Goal: Task Accomplishment & Management: Manage account settings

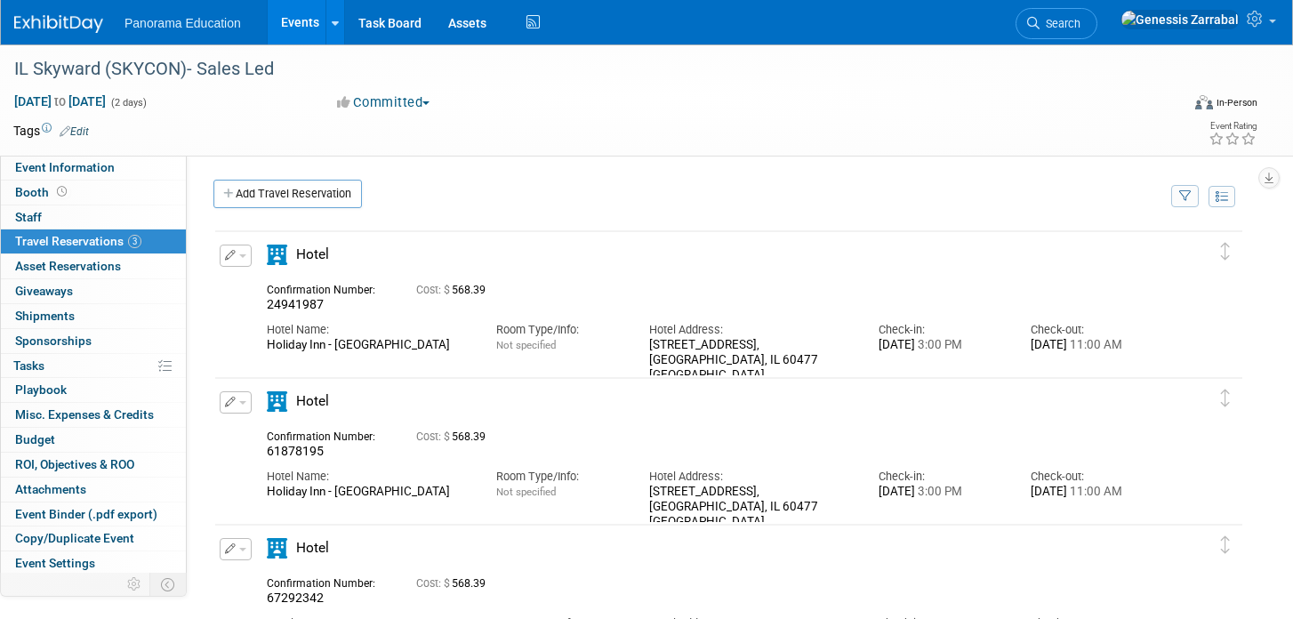
click at [289, 9] on link "Events" at bounding box center [300, 22] width 65 height 44
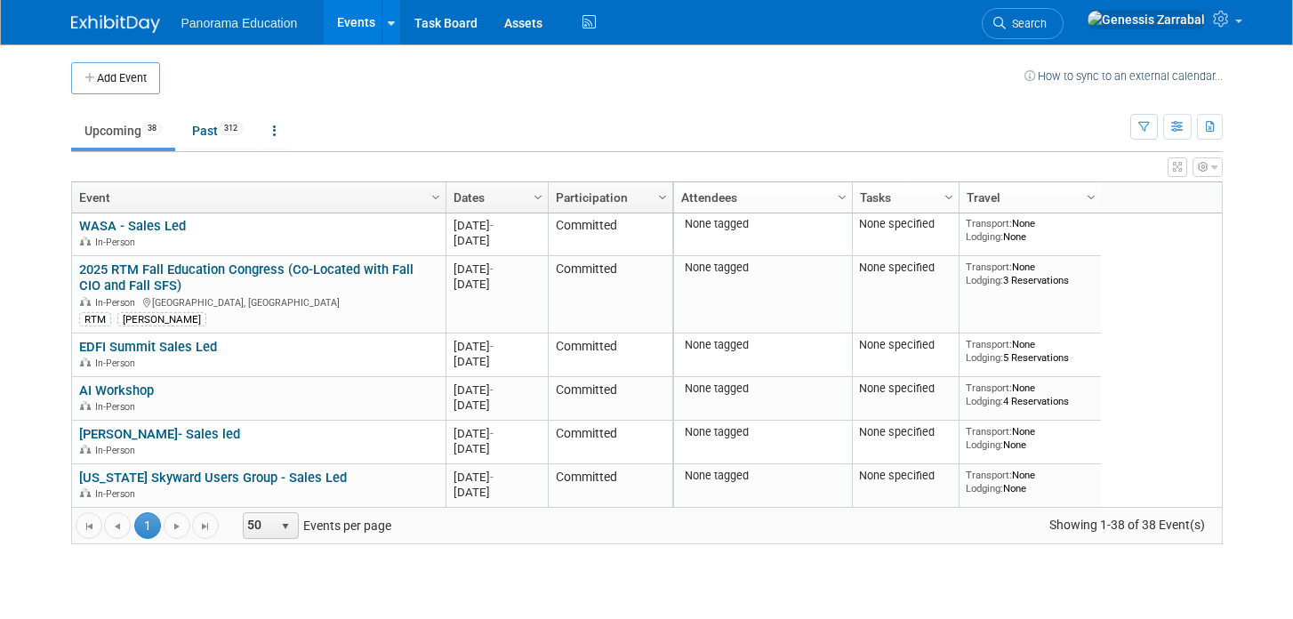
scroll to position [842, 0]
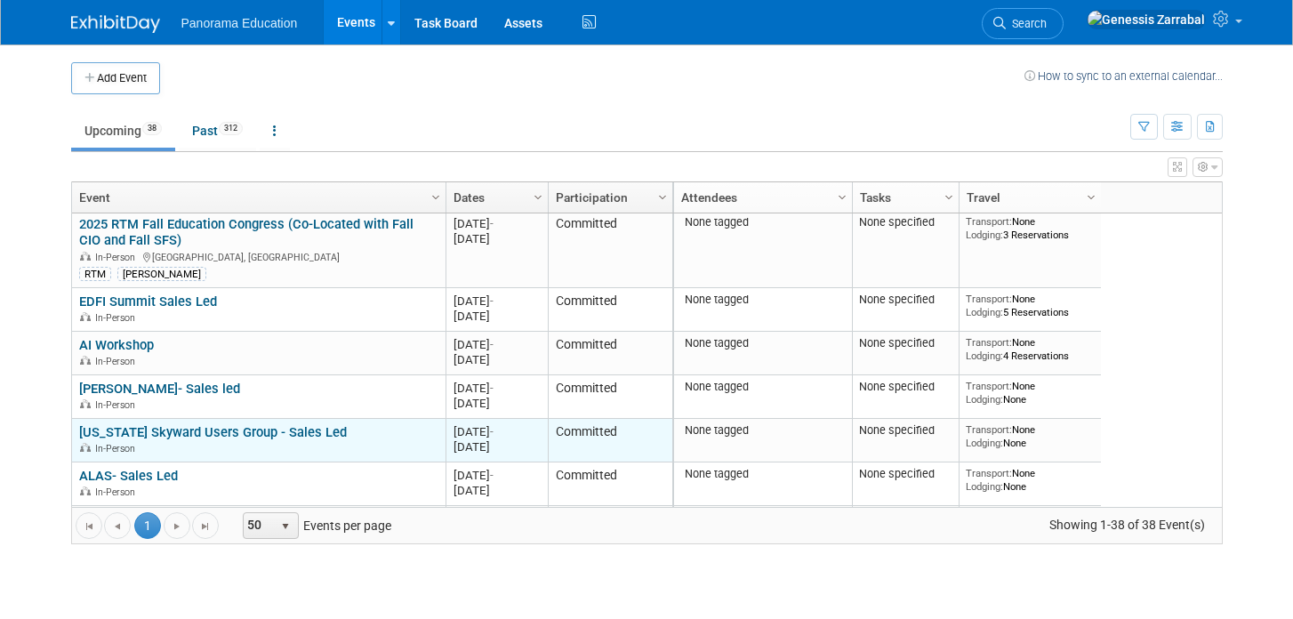
click at [277, 424] on link "[US_STATE] Skyward Users Group - Sales Led" at bounding box center [213, 432] width 268 height 16
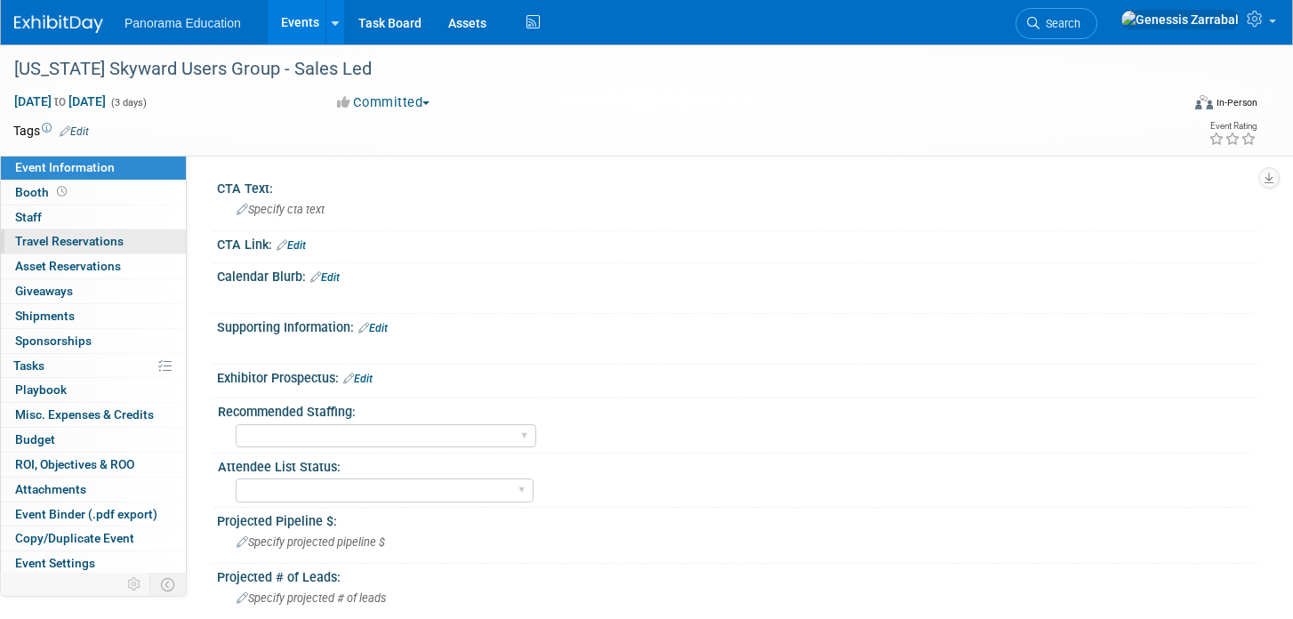
click at [92, 244] on span "Travel Reservations 0" at bounding box center [69, 241] width 108 height 14
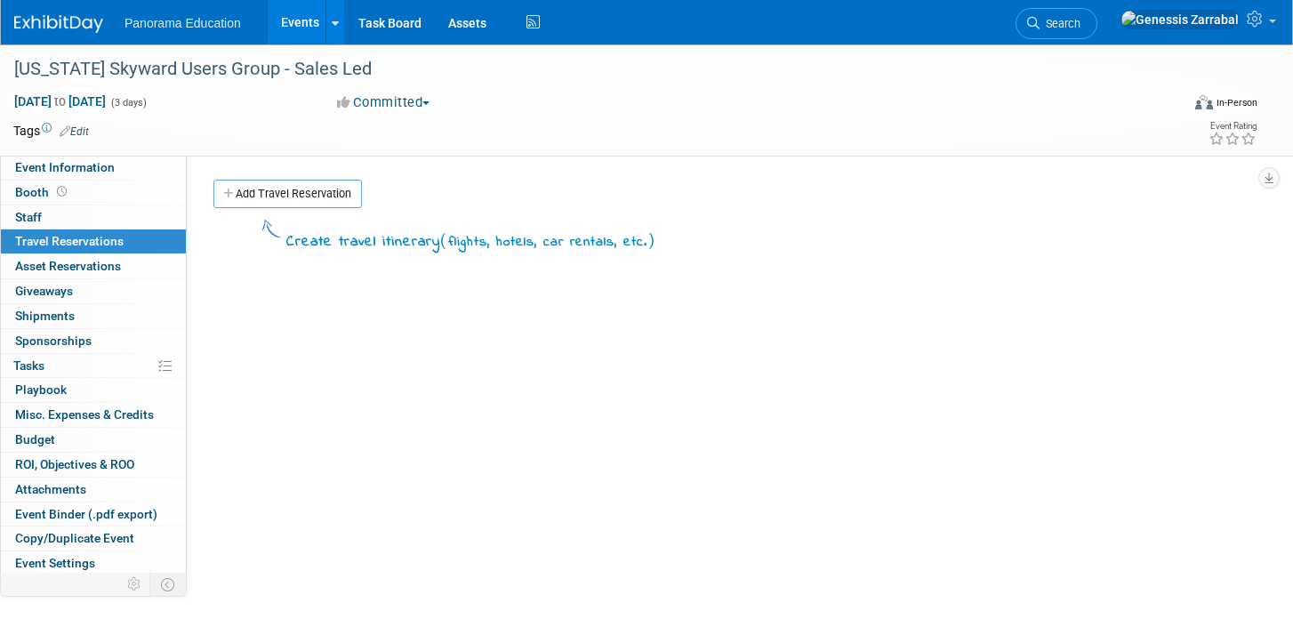
click at [272, 211] on div "Add Travel Reservation" at bounding box center [721, 196] width 1025 height 33
click at [269, 201] on link "Add Travel Reservation" at bounding box center [287, 194] width 149 height 28
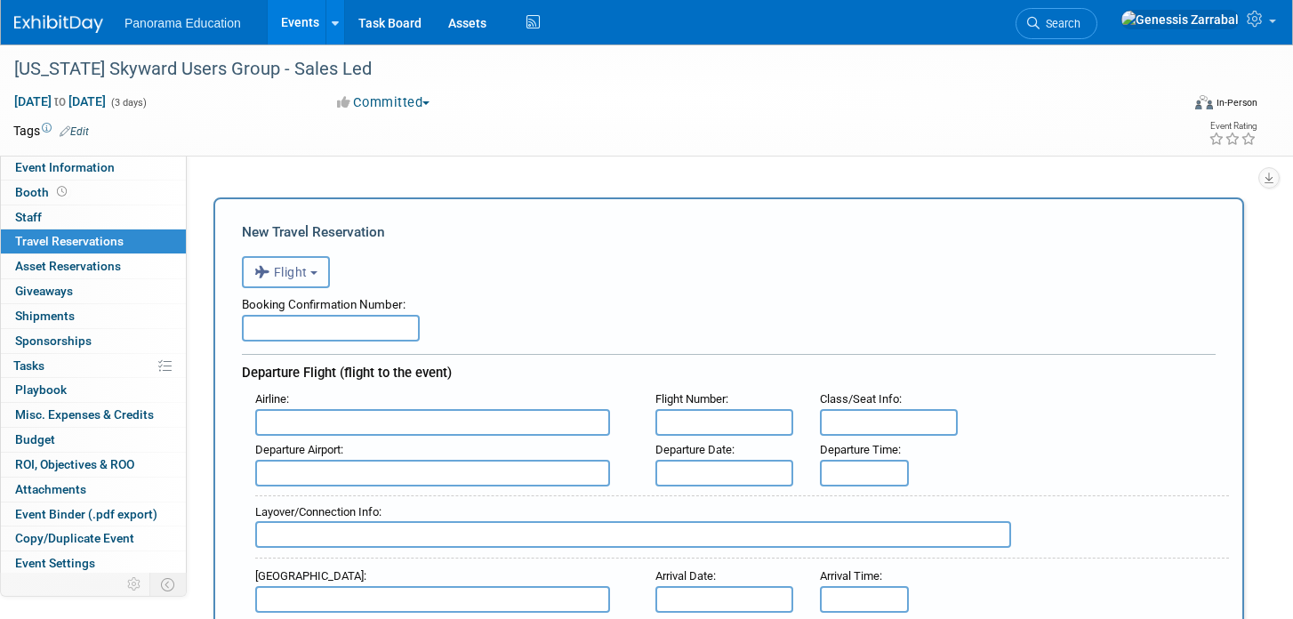
click at [287, 256] on button "Flight" at bounding box center [286, 272] width 88 height 32
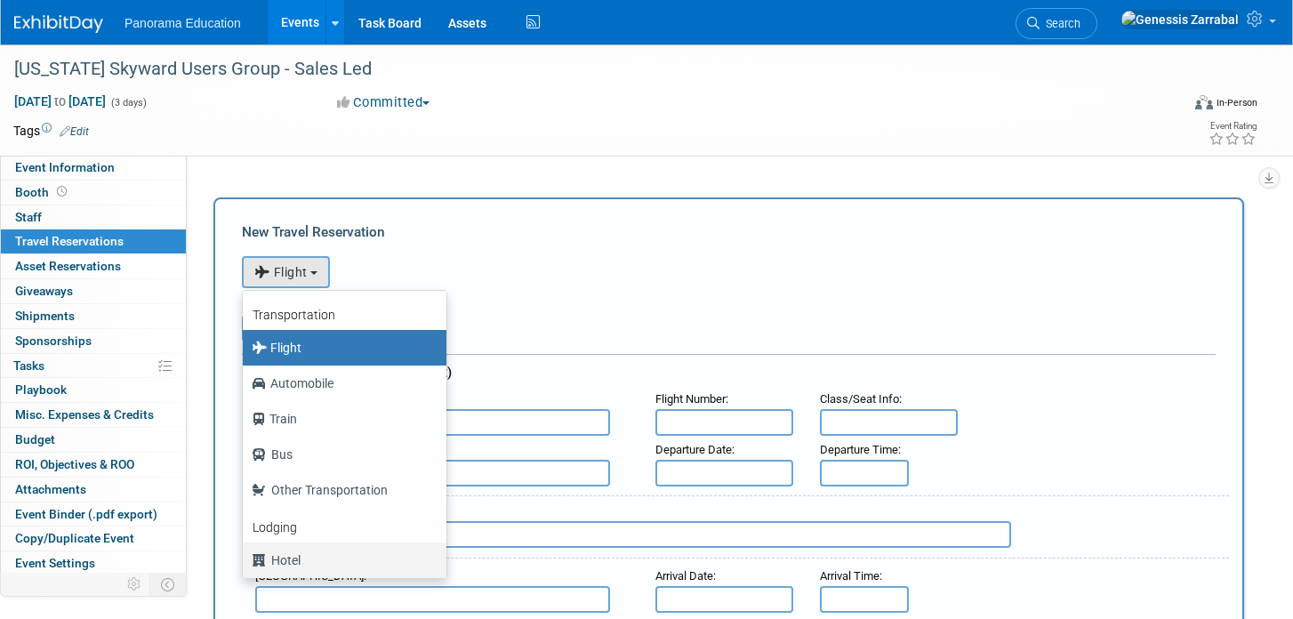
click at [310, 557] on label "Hotel" at bounding box center [340, 560] width 177 height 28
click at [245, 557] on input "Hotel" at bounding box center [240, 558] width 12 height 12
select select "6"
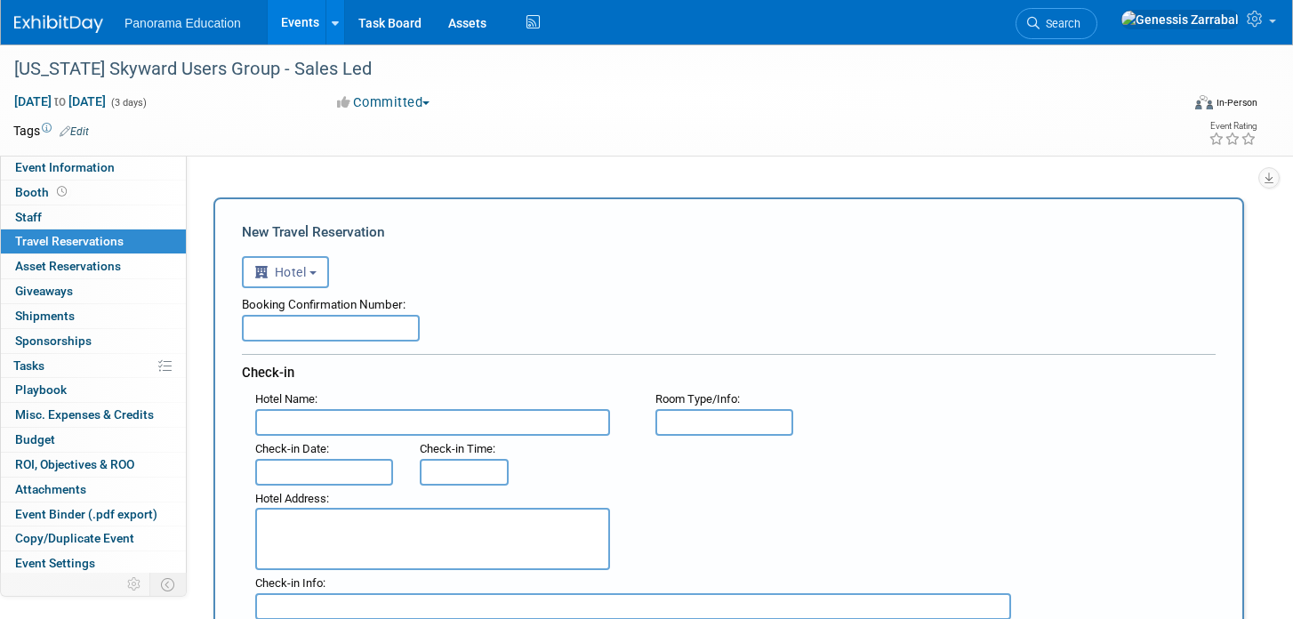
click at [311, 338] on input "text" at bounding box center [331, 328] width 178 height 27
paste input "VZNZ07LF"
type input "VZNZ07LF"
click at [305, 415] on input "text" at bounding box center [432, 422] width 355 height 27
paste input "TX [GEOGRAPHIC_DATA] and Conventions"
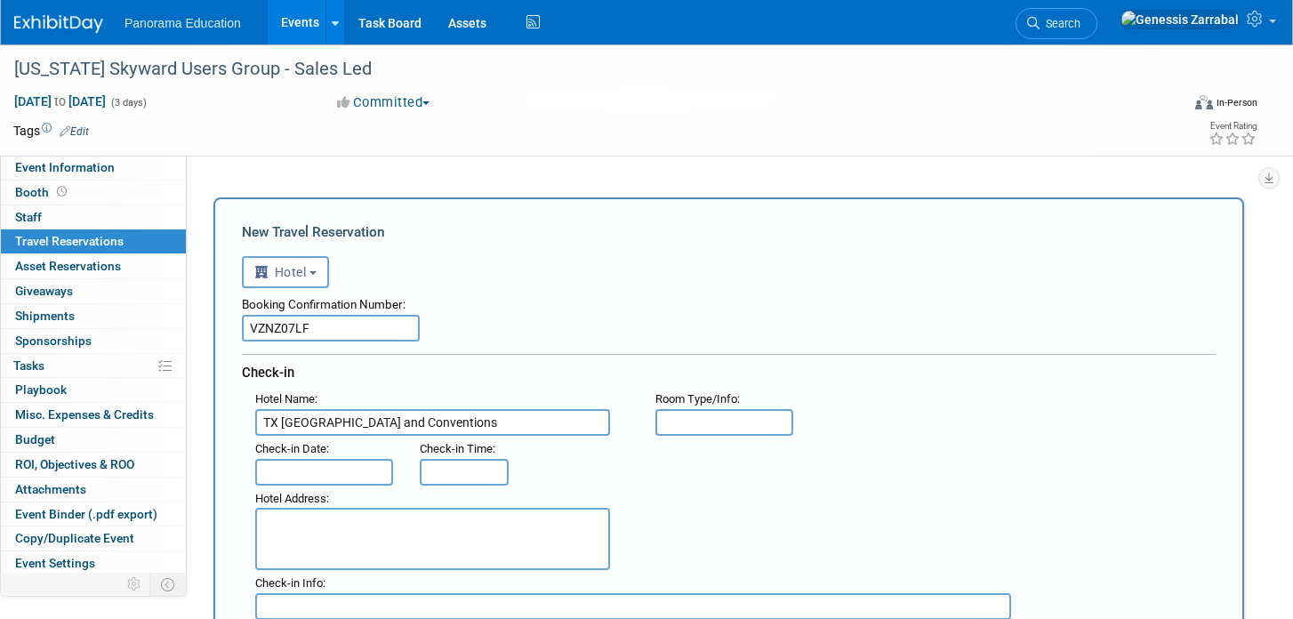
type input "TX [GEOGRAPHIC_DATA] and Conventions"
click at [309, 475] on input "text" at bounding box center [324, 472] width 138 height 27
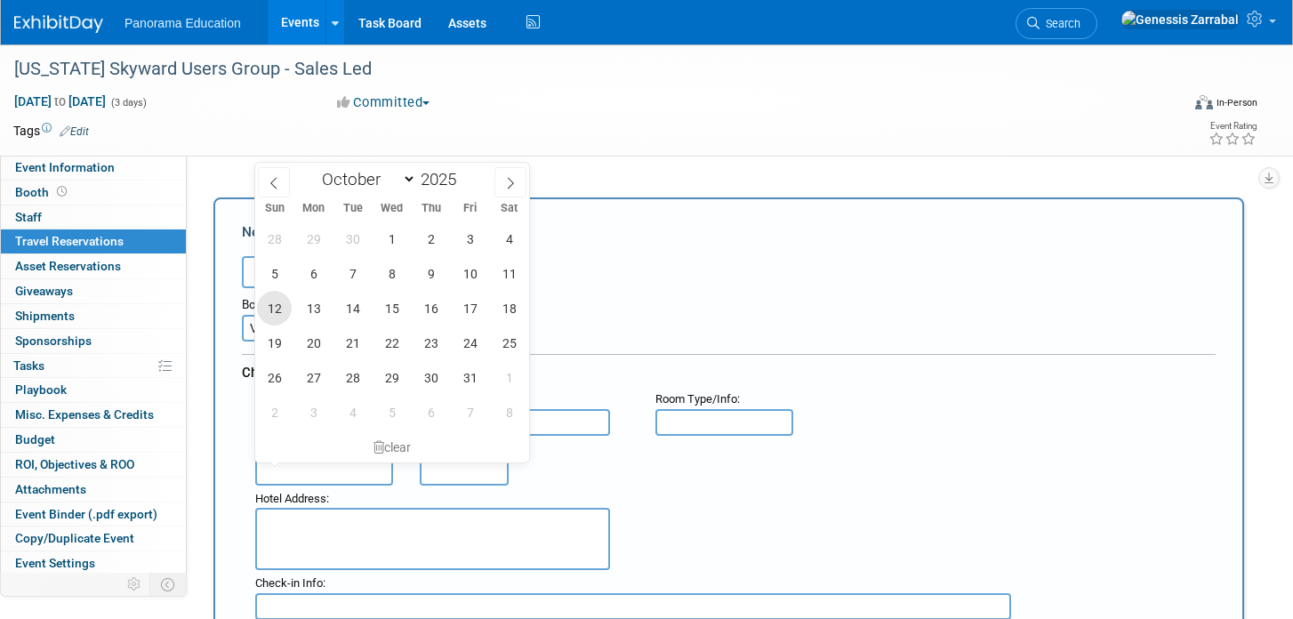
click at [278, 308] on span "12" at bounding box center [274, 308] width 35 height 35
type input "[DATE]"
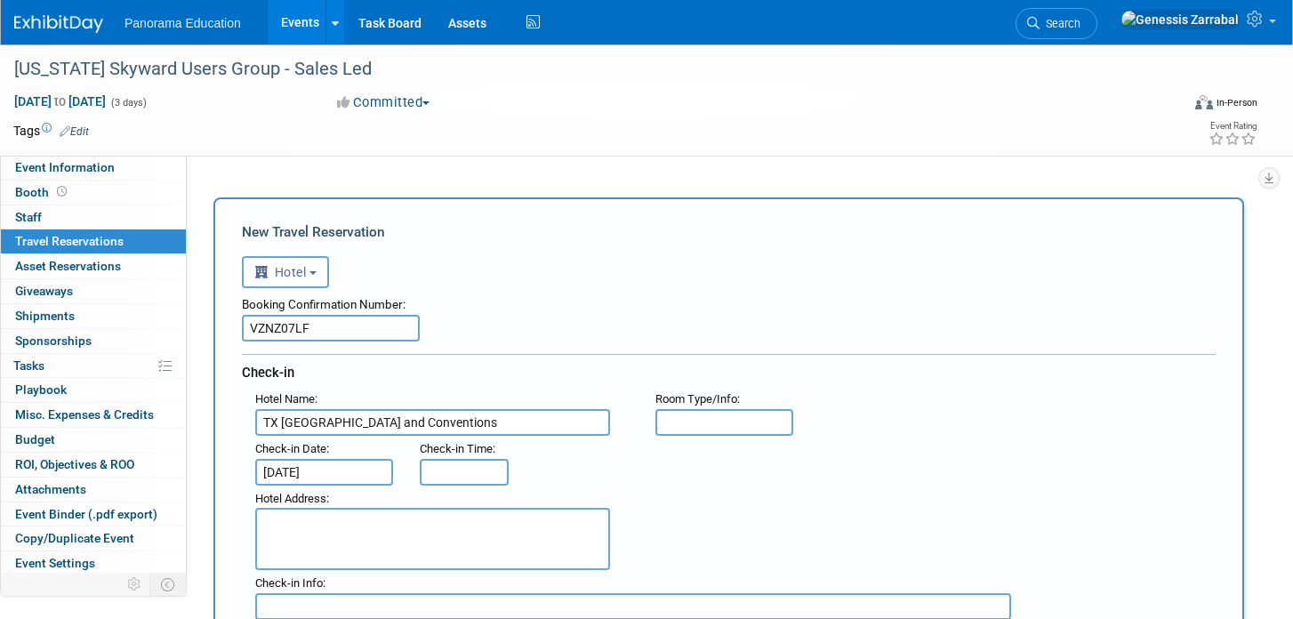
type input "3:00 PM"
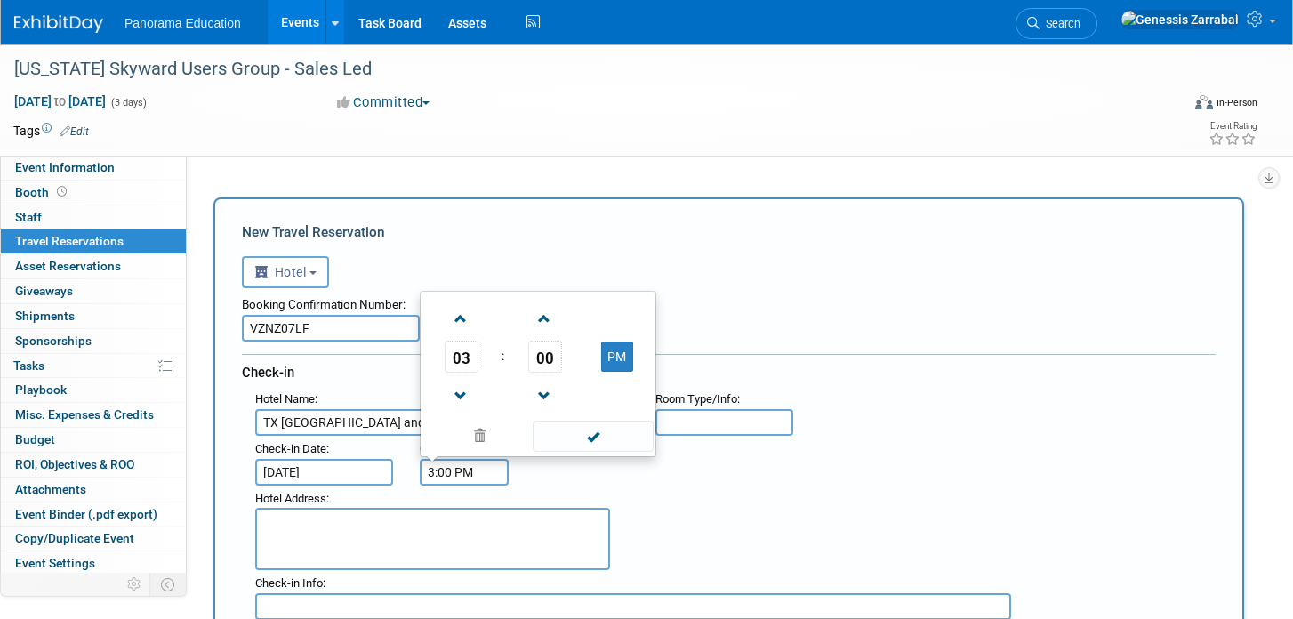
click at [441, 474] on input "3:00 PM" at bounding box center [464, 472] width 89 height 27
click at [572, 438] on span at bounding box center [593, 436] width 120 height 31
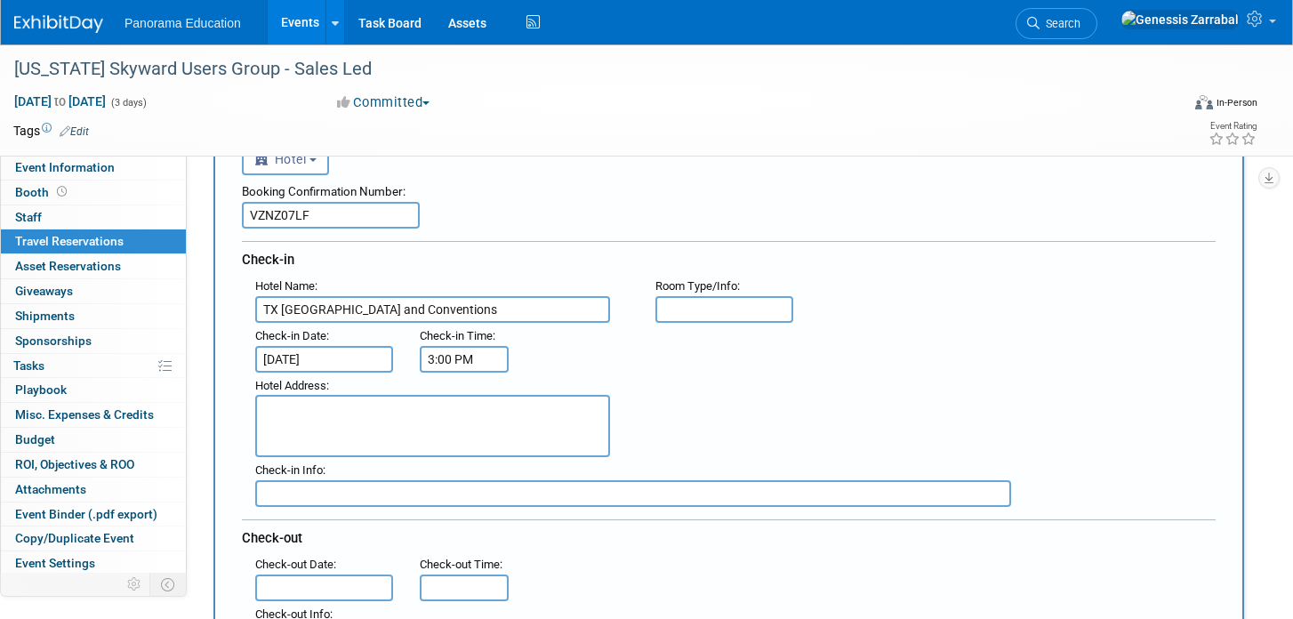
scroll to position [177, 0]
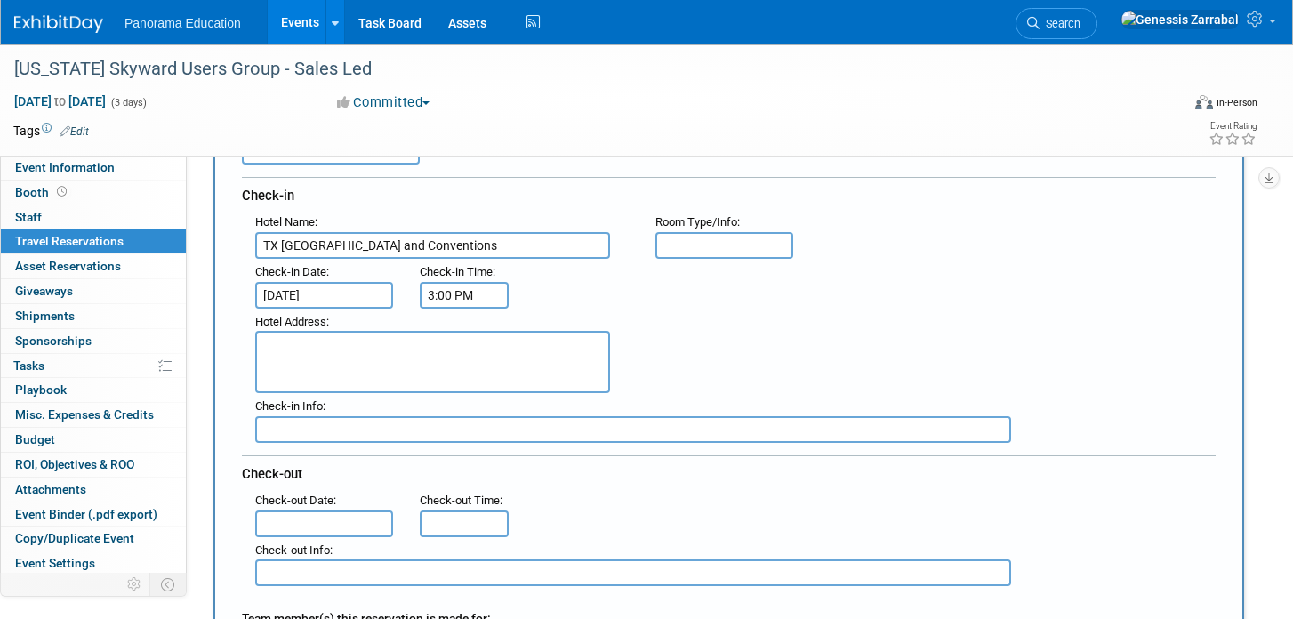
click at [307, 517] on input "text" at bounding box center [324, 523] width 138 height 27
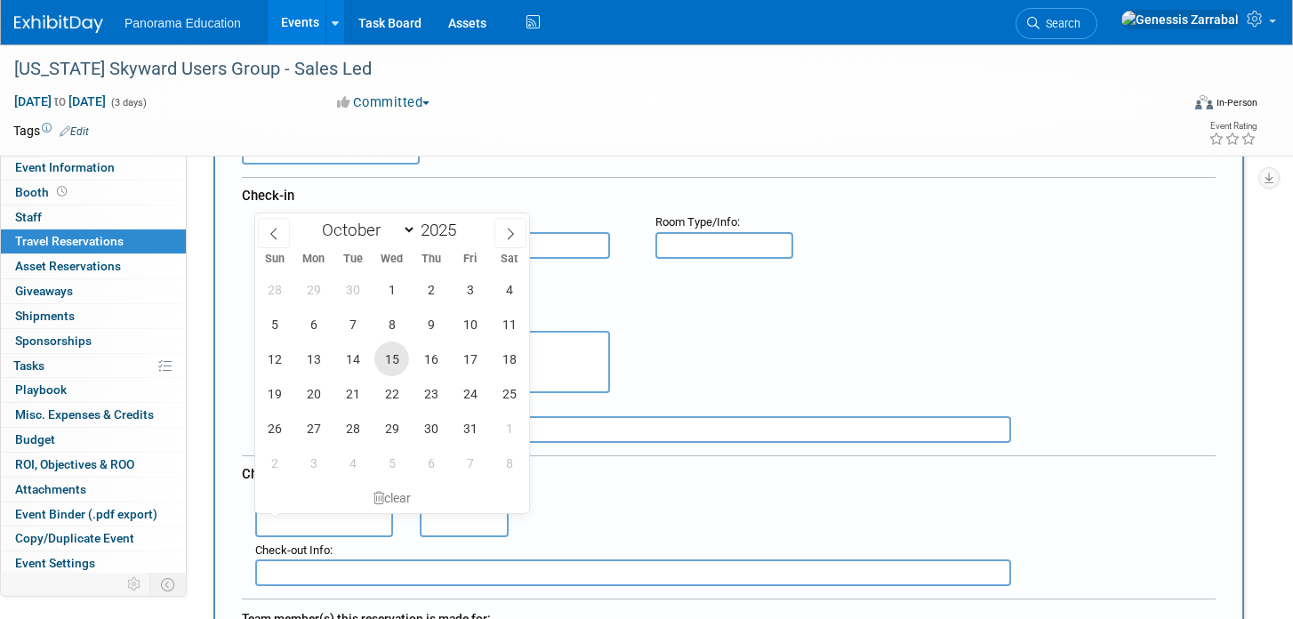
click at [398, 359] on span "15" at bounding box center [391, 358] width 35 height 35
type input "[DATE]"
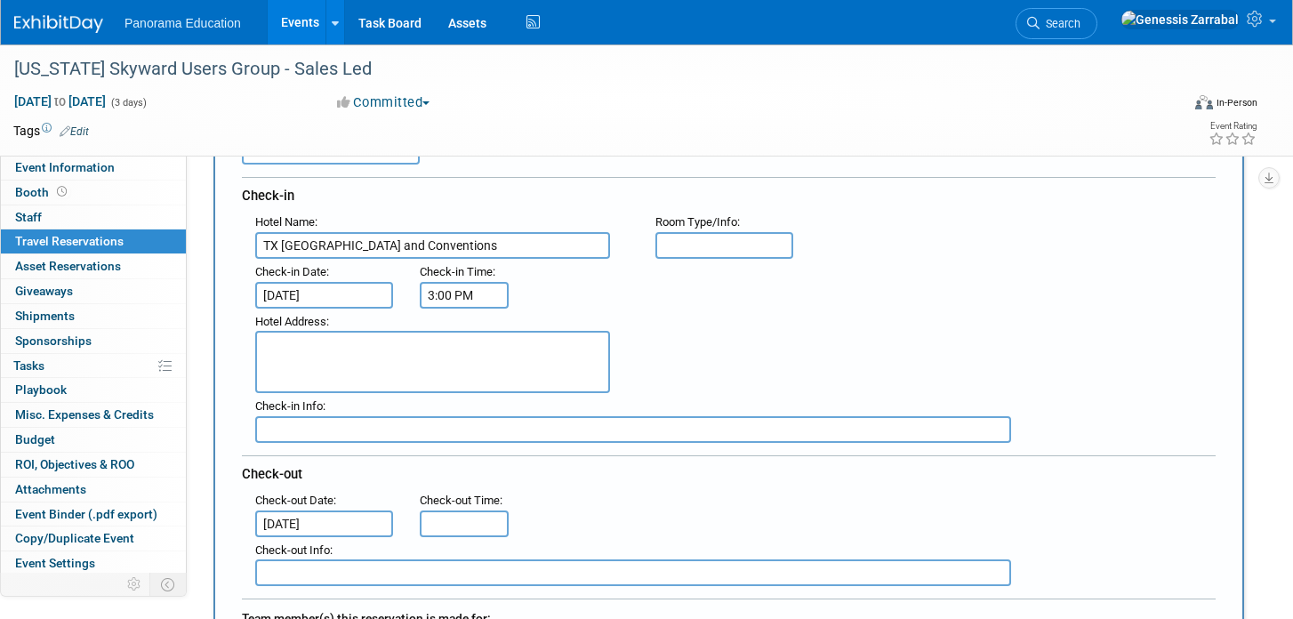
type input "11:00 AM"
click at [454, 526] on input "11:00 AM" at bounding box center [464, 523] width 89 height 27
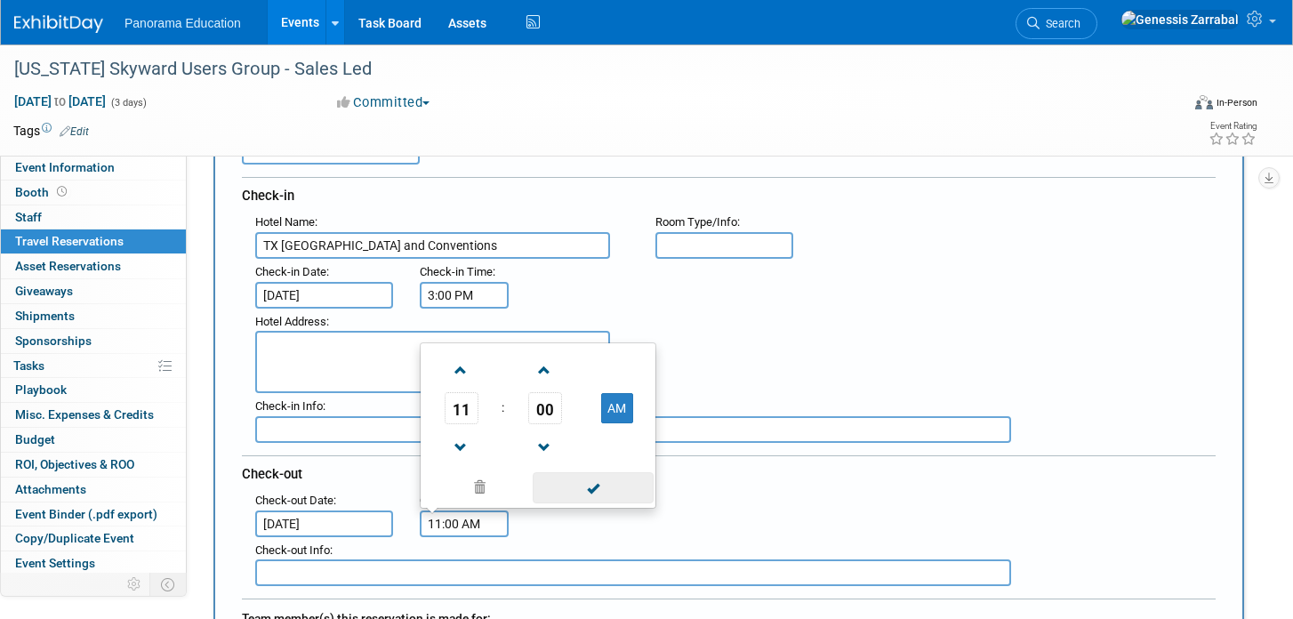
click at [559, 493] on span at bounding box center [593, 487] width 120 height 31
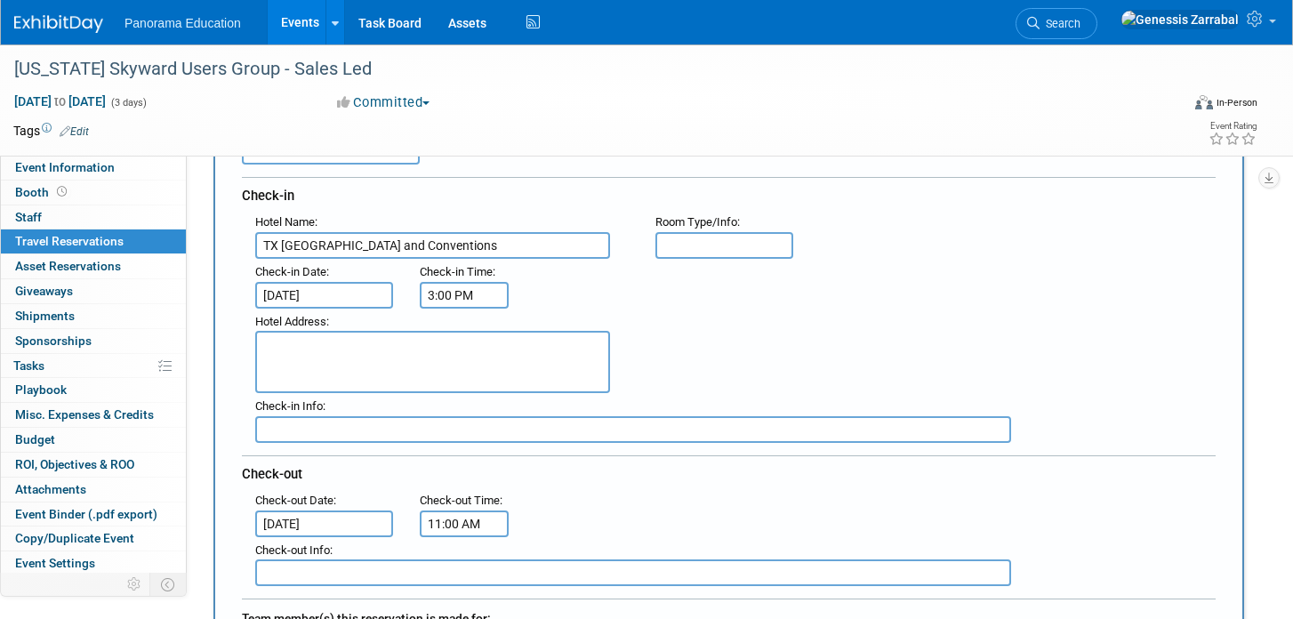
click at [314, 337] on textarea at bounding box center [432, 362] width 355 height 62
paste textarea "[STREET_ADDRESS]"
type textarea "[STREET_ADDRESS]"
click at [806, 325] on div "Hotel Address : [STREET_ADDRESS]" at bounding box center [735, 351] width 987 height 85
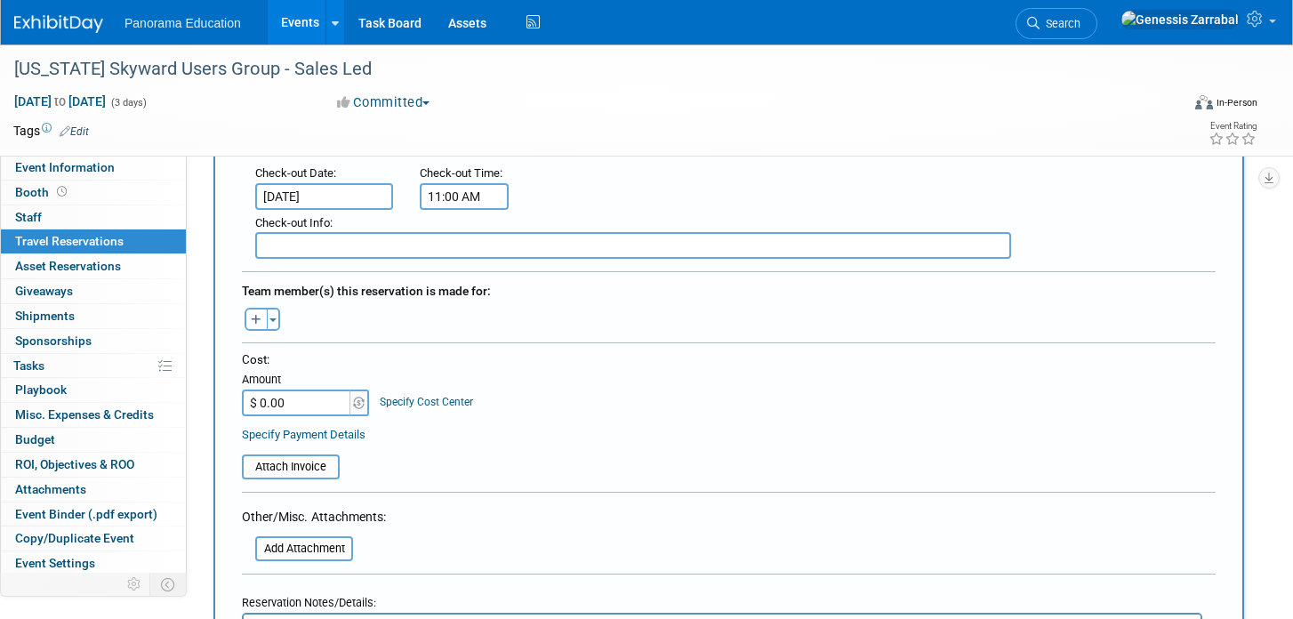
scroll to position [505, 0]
click at [272, 394] on input "$ 0.00" at bounding box center [297, 402] width 111 height 27
type input "$ 662.00"
click at [509, 491] on div at bounding box center [729, 497] width 974 height 13
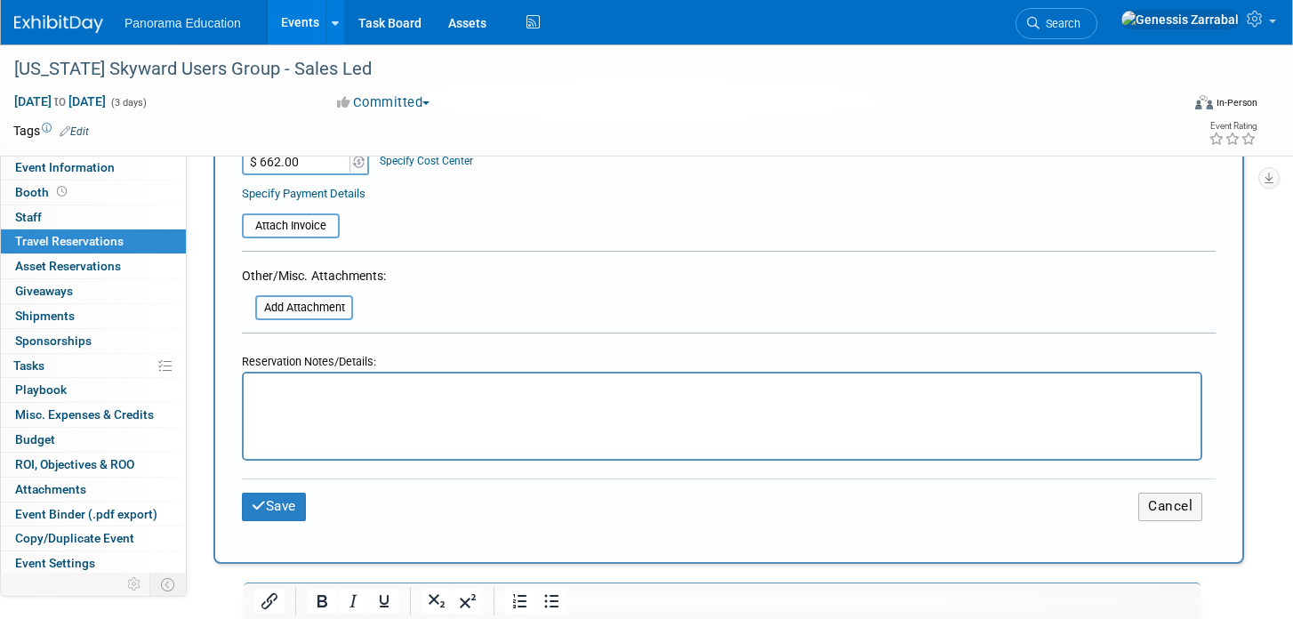
scroll to position [757, 0]
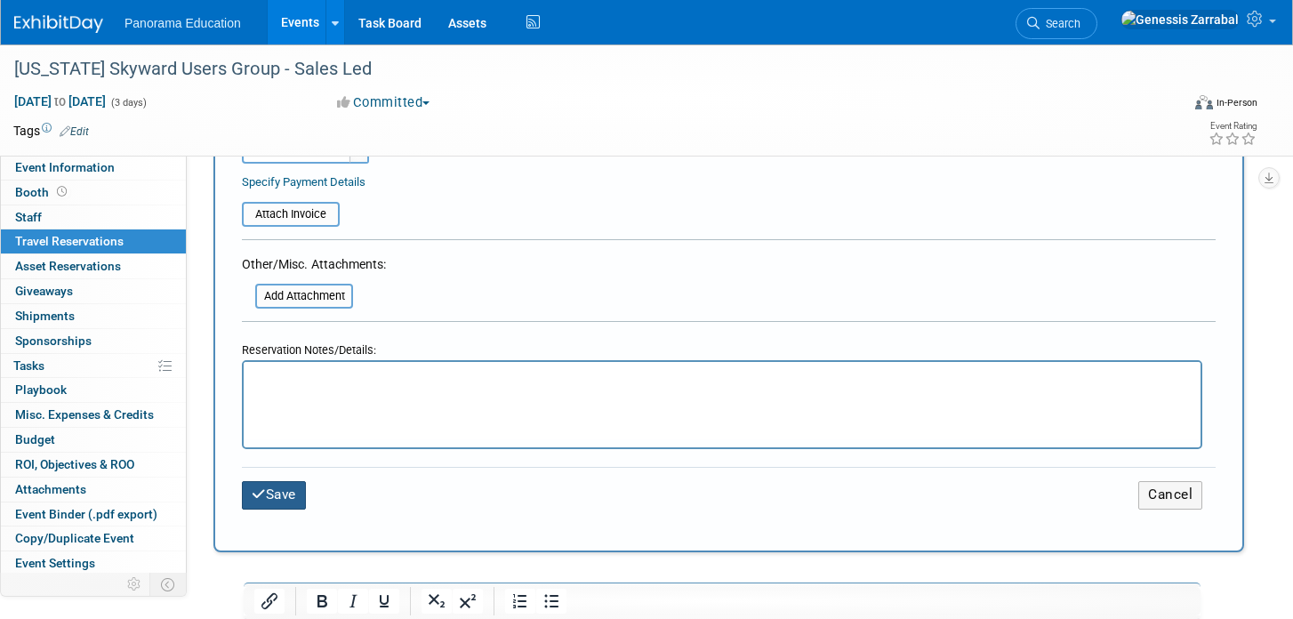
click at [271, 502] on button "Save" at bounding box center [274, 495] width 64 height 28
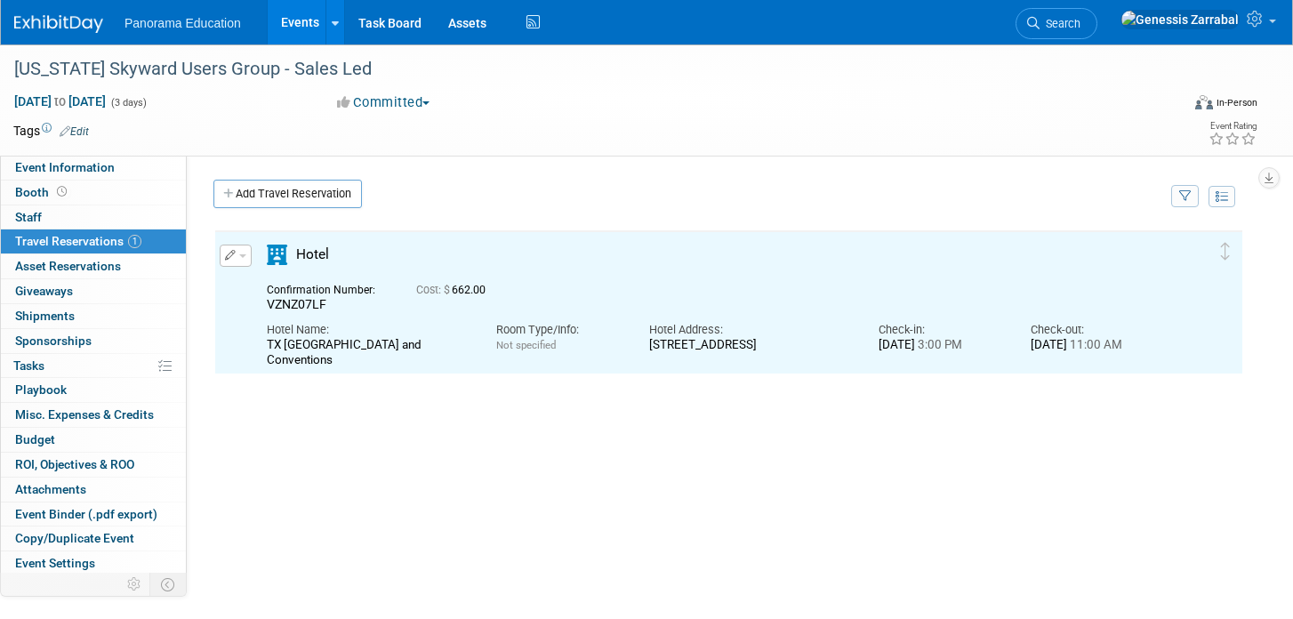
scroll to position [0, 0]
click at [245, 249] on button "button" at bounding box center [236, 256] width 32 height 22
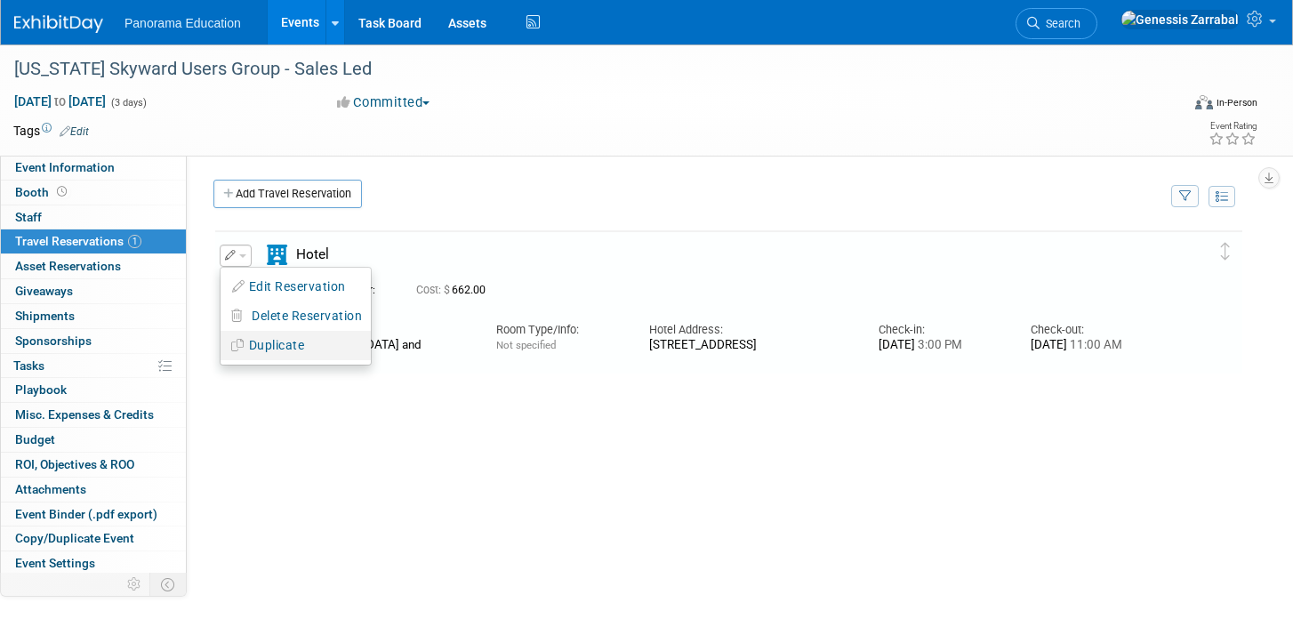
click at [263, 350] on button "Duplicate" at bounding box center [296, 346] width 150 height 26
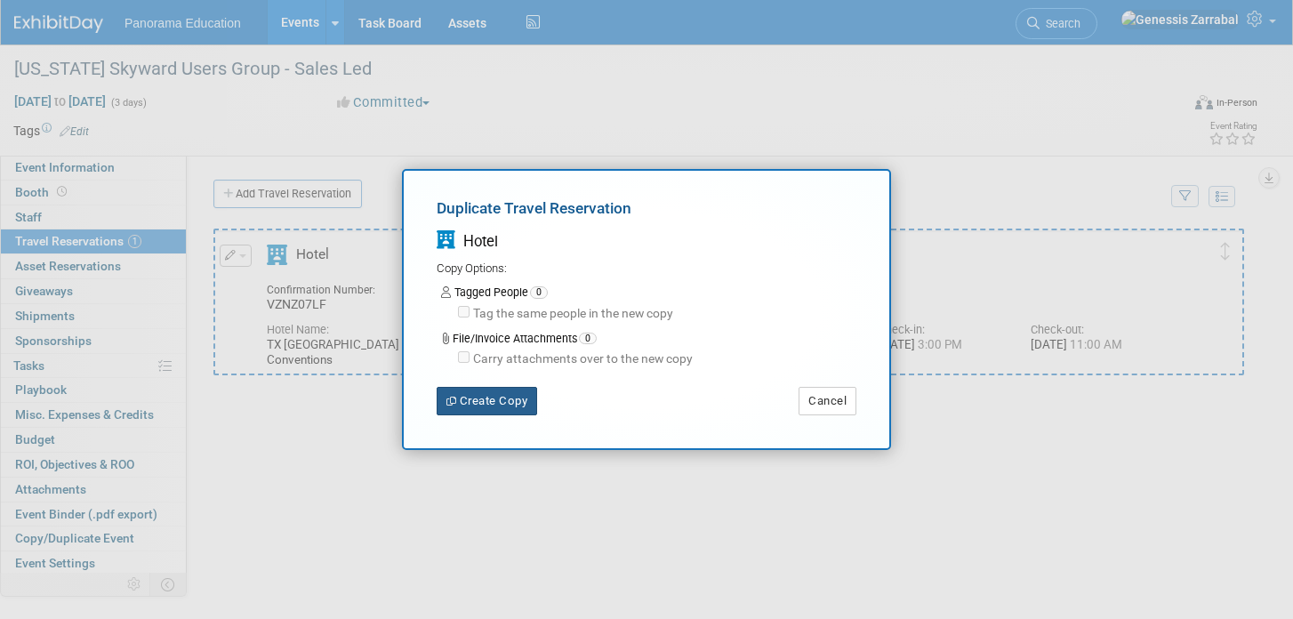
click at [463, 393] on button "Create Copy" at bounding box center [487, 401] width 100 height 28
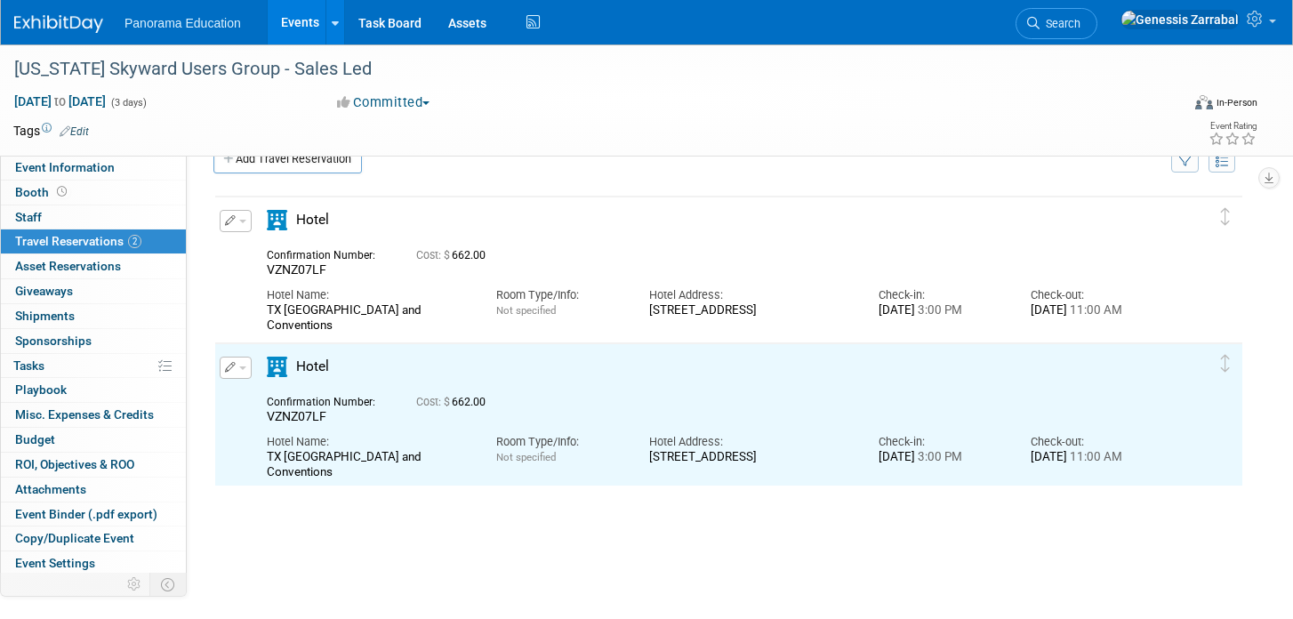
click at [237, 217] on button "button" at bounding box center [236, 221] width 32 height 22
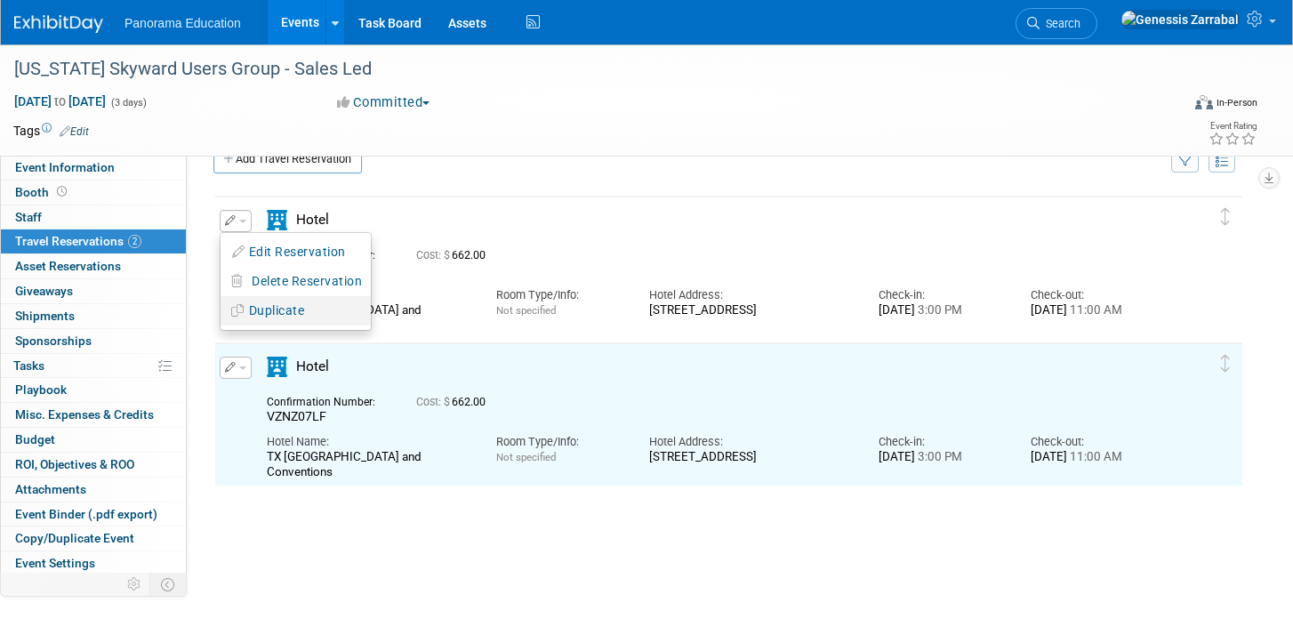
click at [284, 310] on button "Duplicate" at bounding box center [296, 311] width 150 height 26
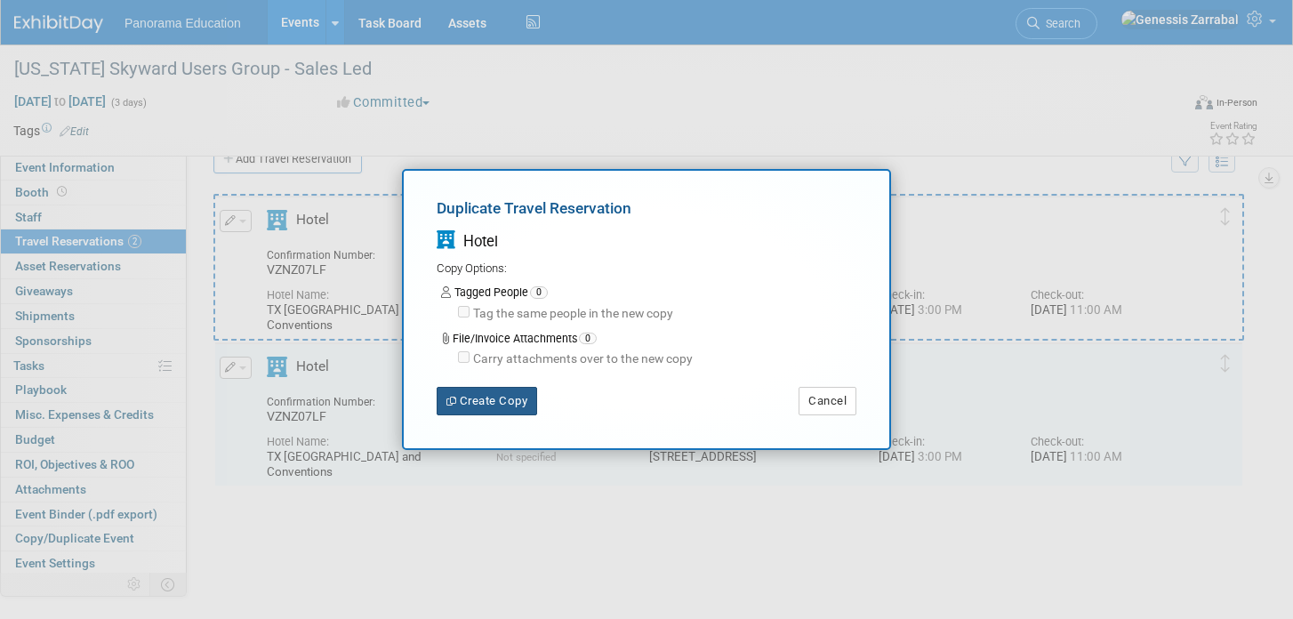
click at [476, 388] on button "Create Copy" at bounding box center [487, 401] width 100 height 28
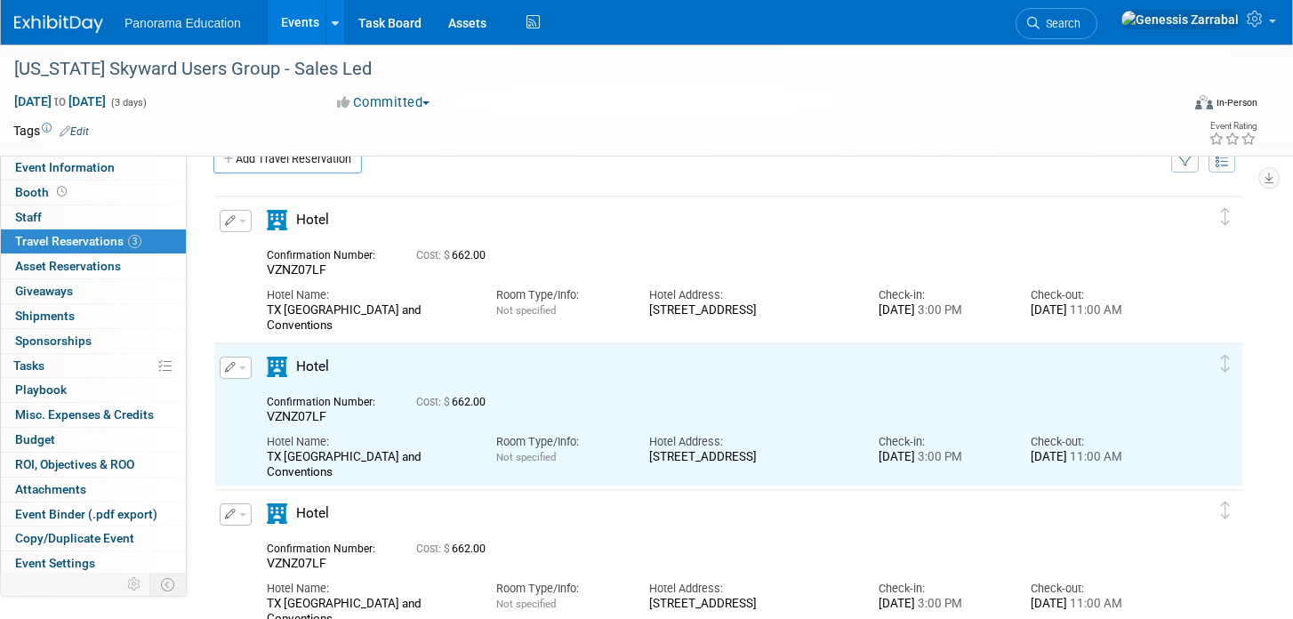
click at [245, 223] on span "button" at bounding box center [242, 222] width 7 height 4
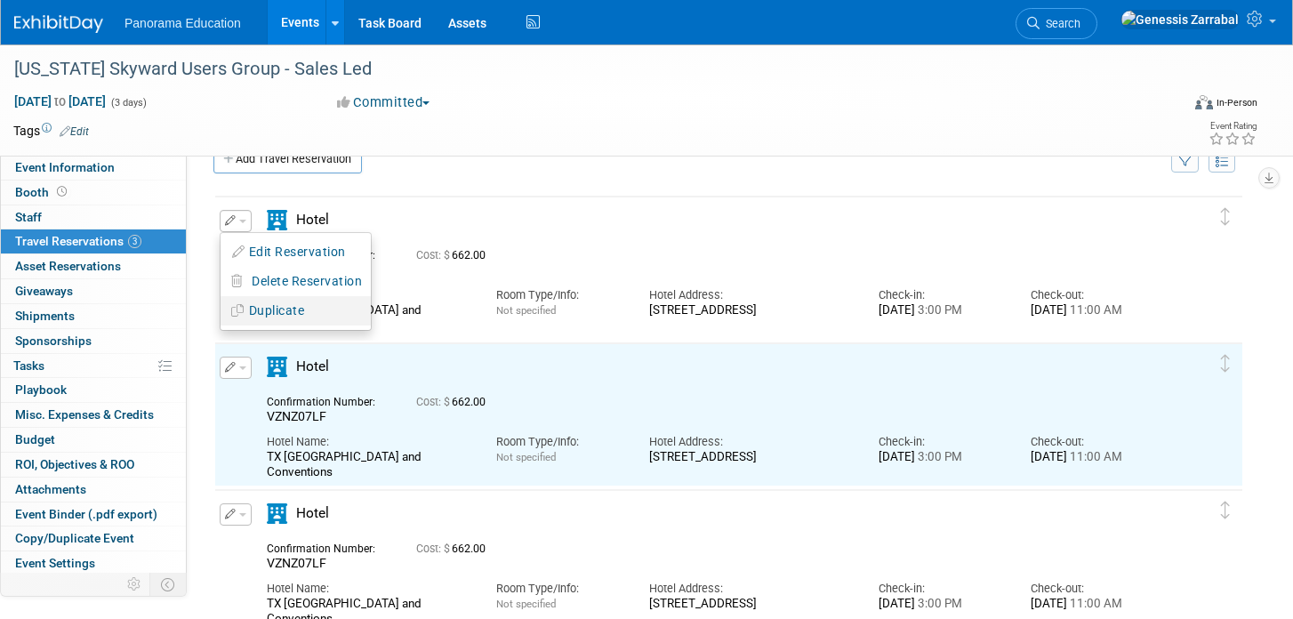
click at [278, 310] on button "Duplicate" at bounding box center [296, 311] width 150 height 26
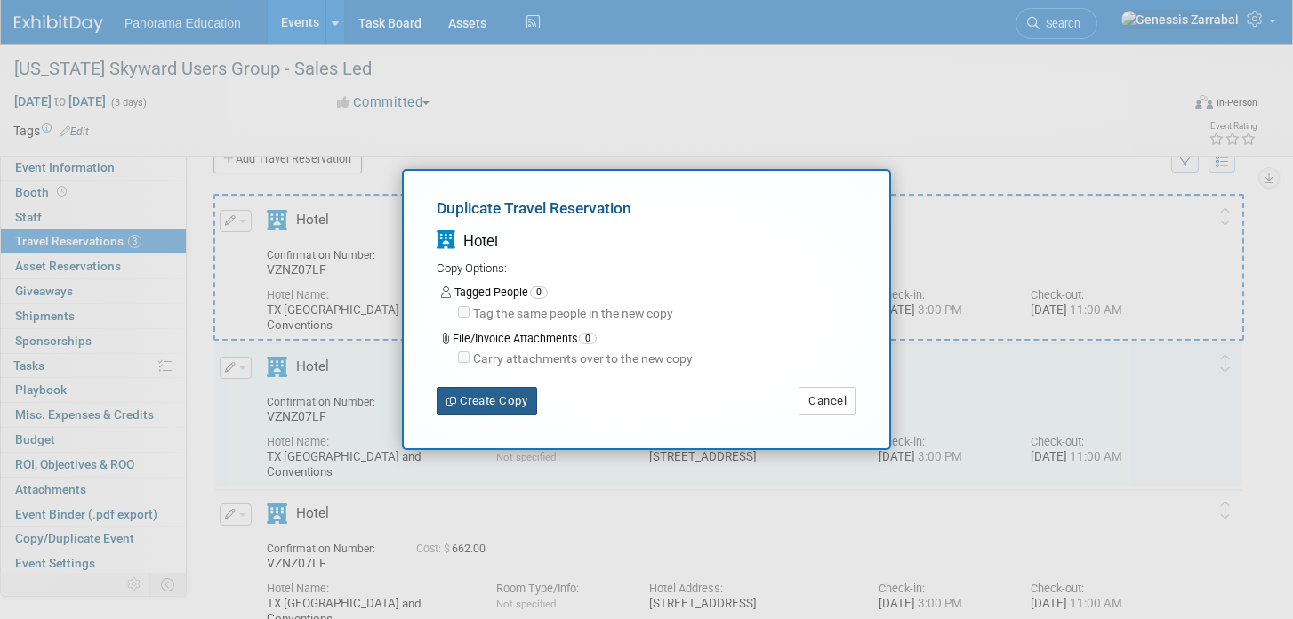
click at [468, 414] on button "Create Copy" at bounding box center [487, 401] width 100 height 28
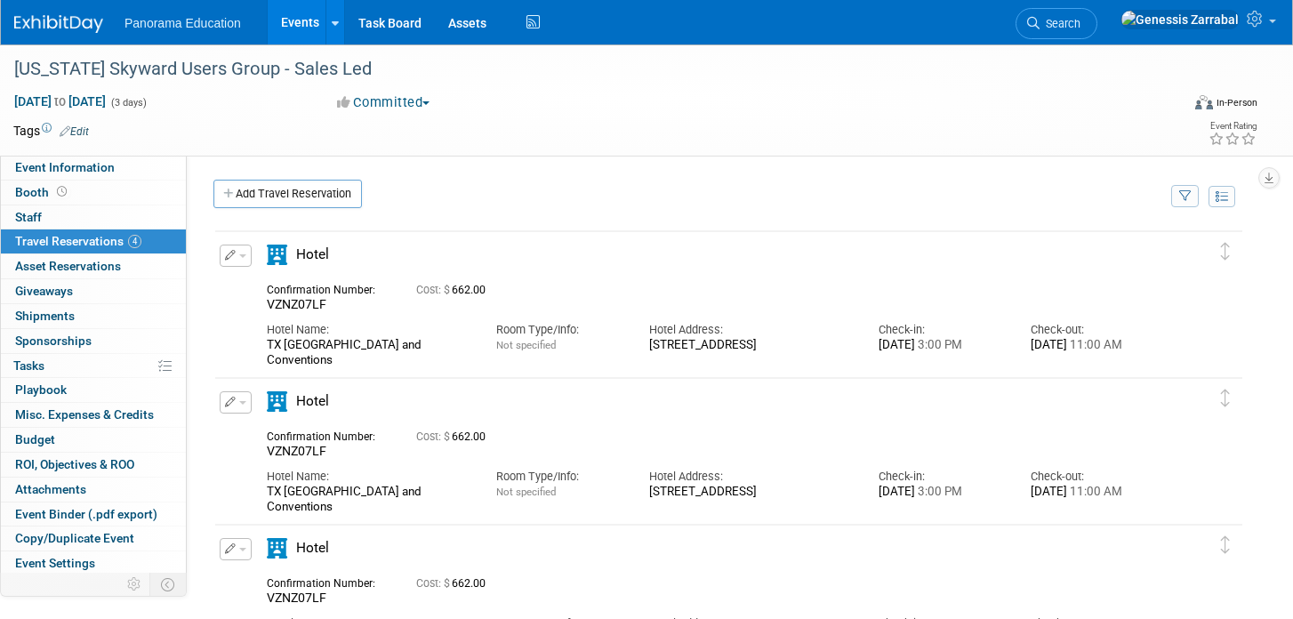
scroll to position [113, 0]
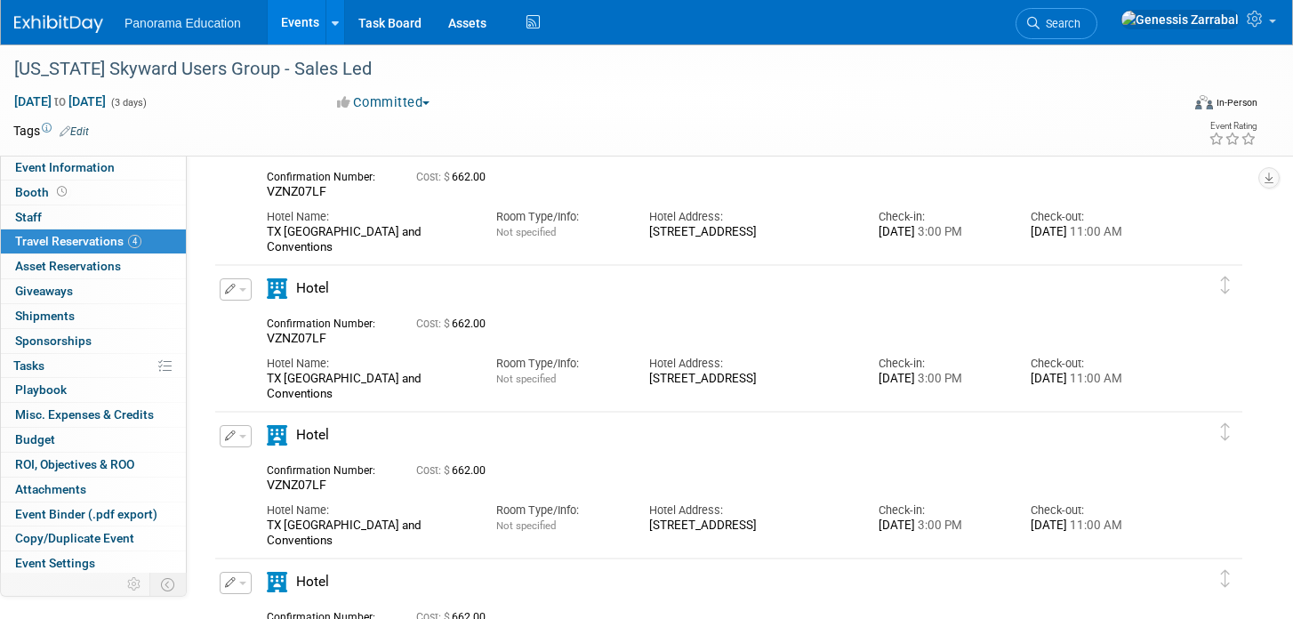
click at [239, 292] on span "button" at bounding box center [242, 290] width 7 height 4
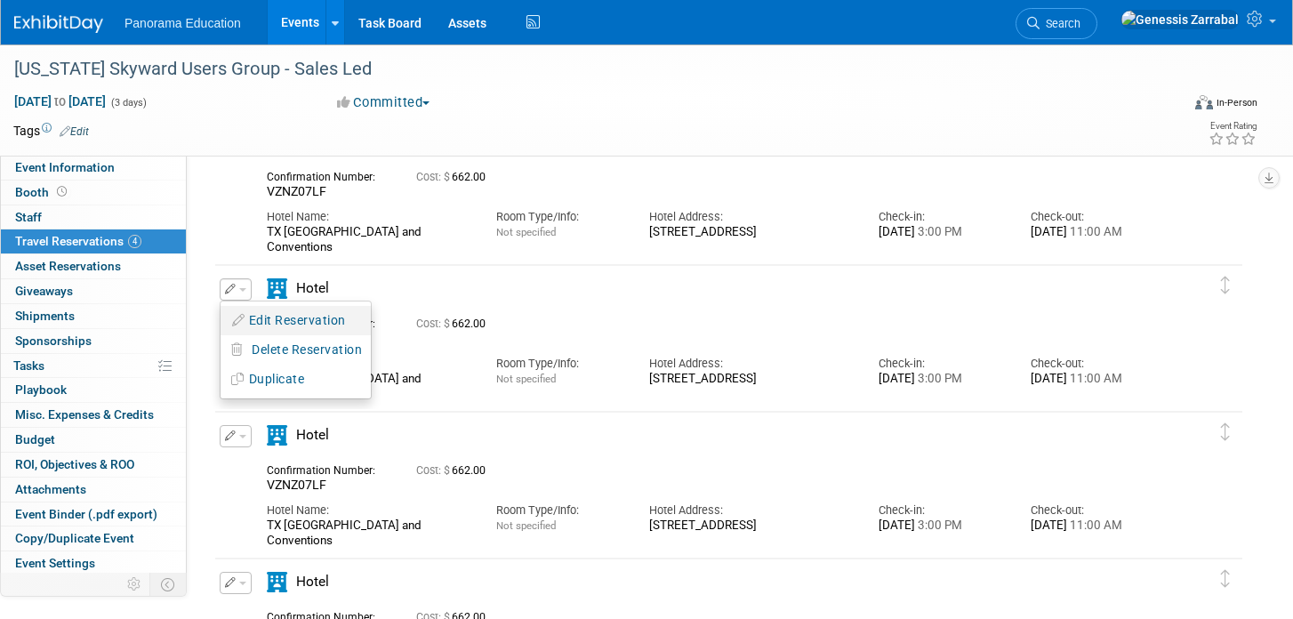
click at [245, 320] on button "Edit Reservation" at bounding box center [296, 321] width 150 height 26
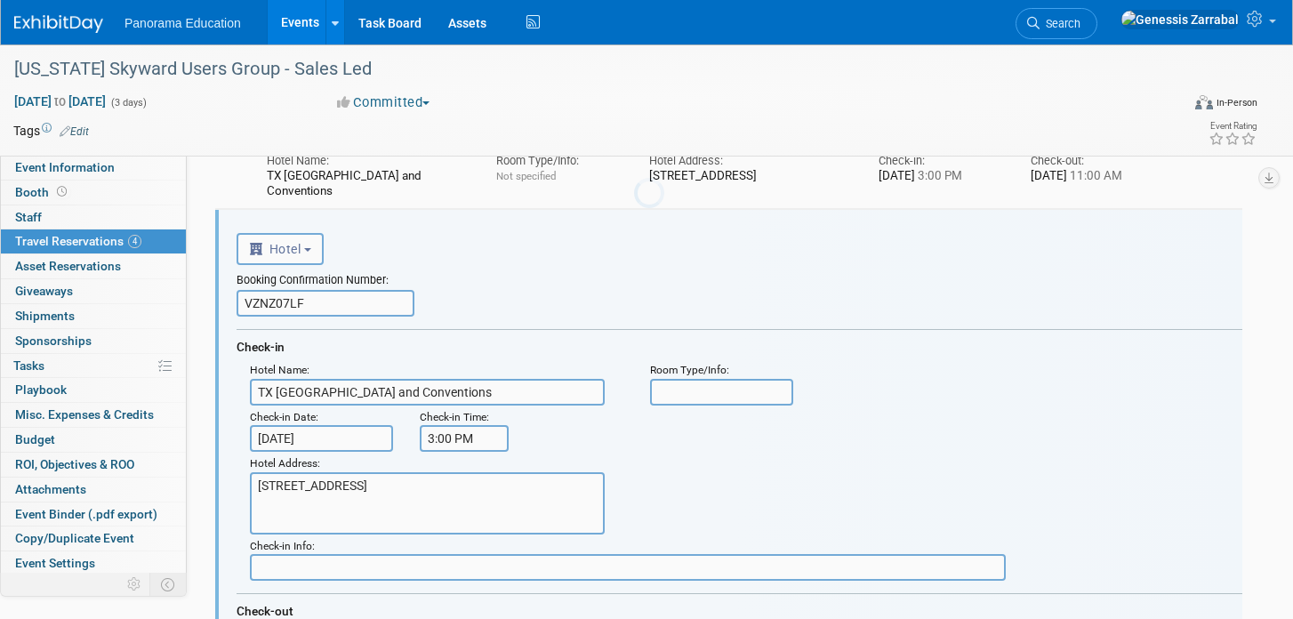
scroll to position [0, 0]
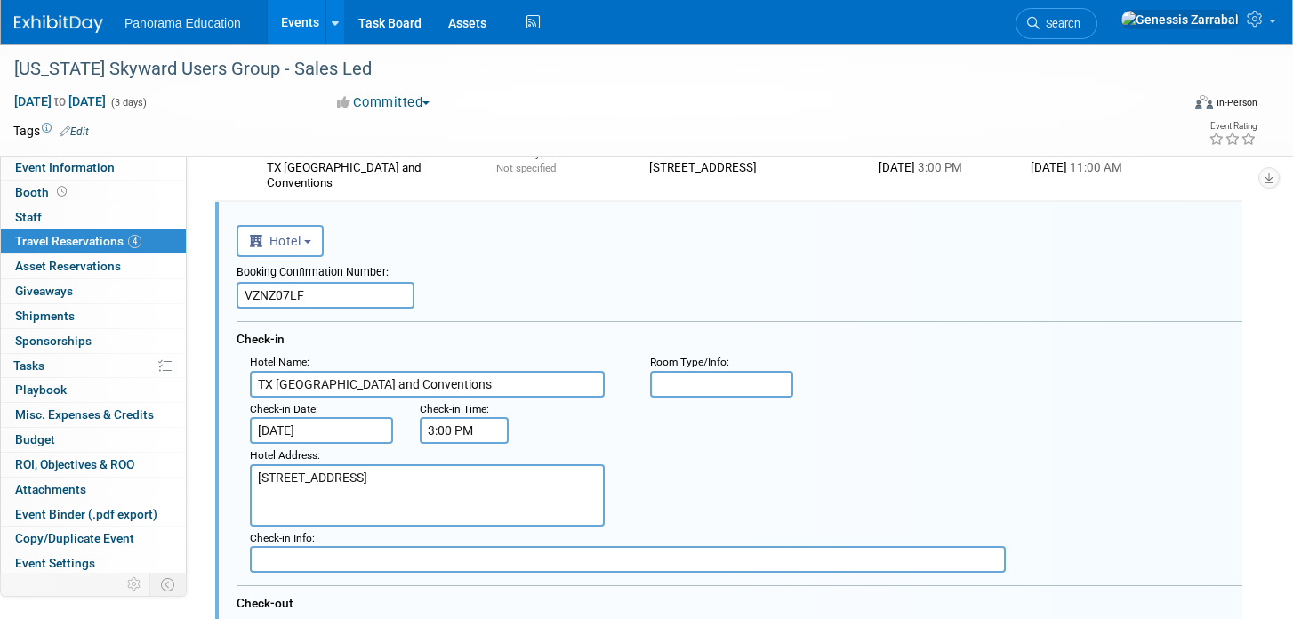
click at [316, 299] on input "VZNZ07LF" at bounding box center [326, 295] width 178 height 27
paste input "MR7UGHBK"
type input "MR7UGHBK"
click at [558, 306] on div "Booking Confirmation Number: MR7UGHBK" at bounding box center [740, 283] width 1006 height 52
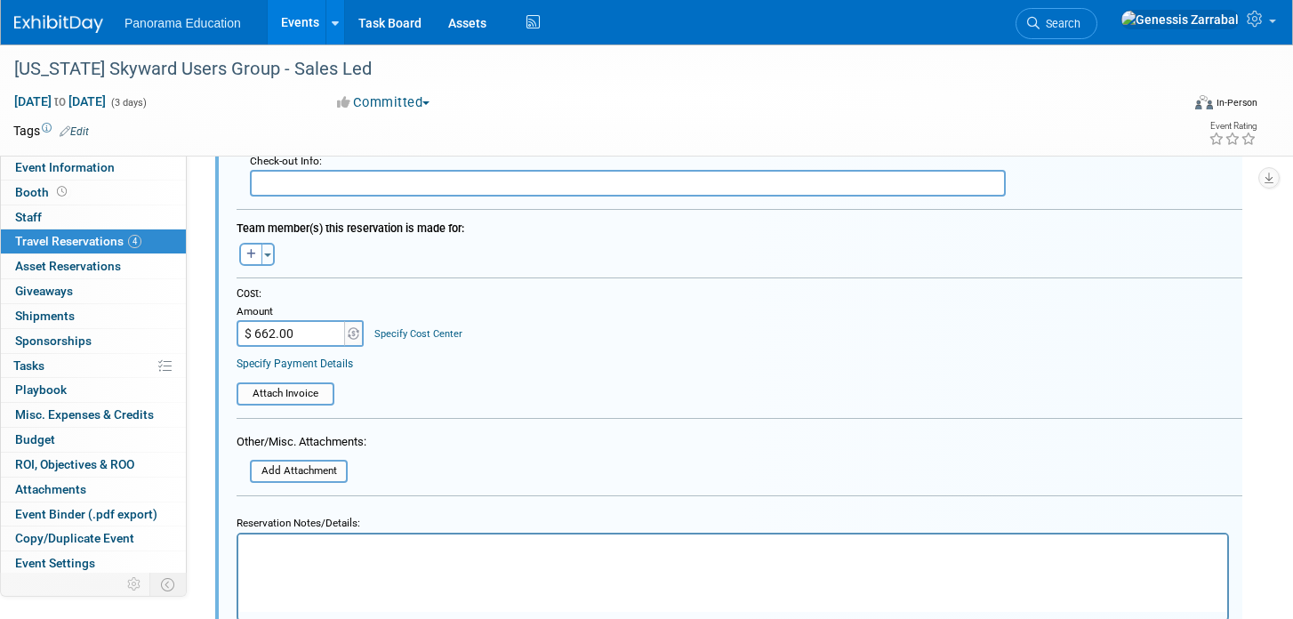
scroll to position [930, 0]
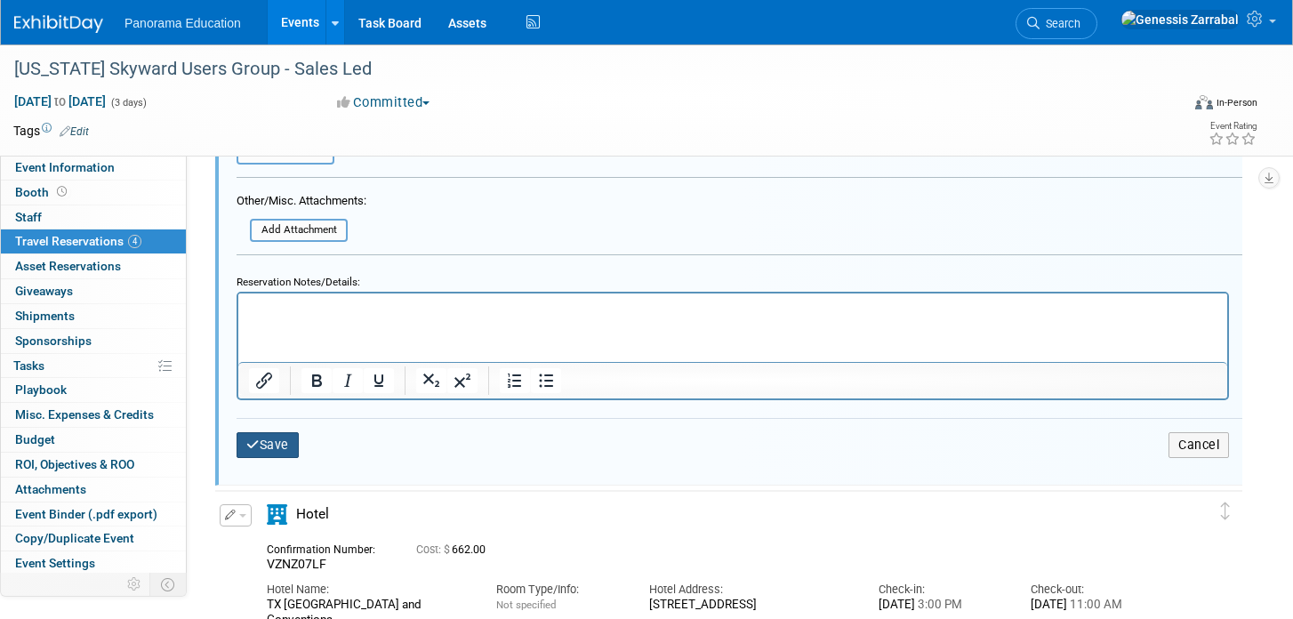
click at [263, 448] on button "Save" at bounding box center [268, 445] width 62 height 26
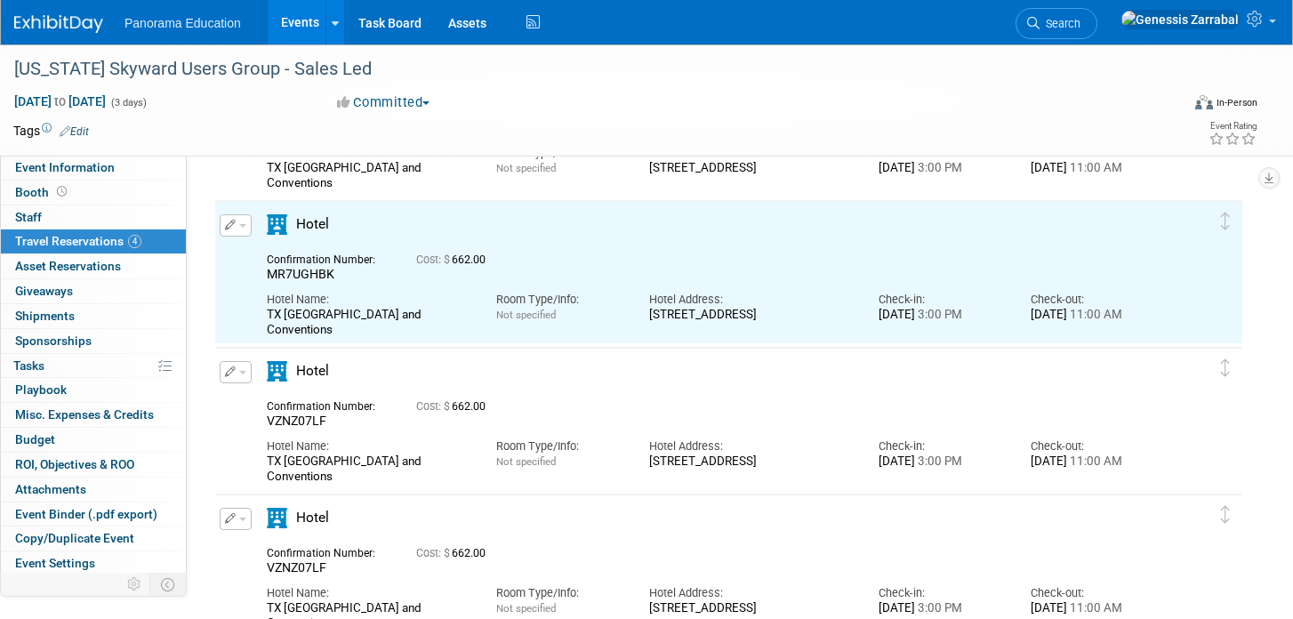
scroll to position [0, 0]
click at [236, 369] on button "button" at bounding box center [236, 372] width 32 height 22
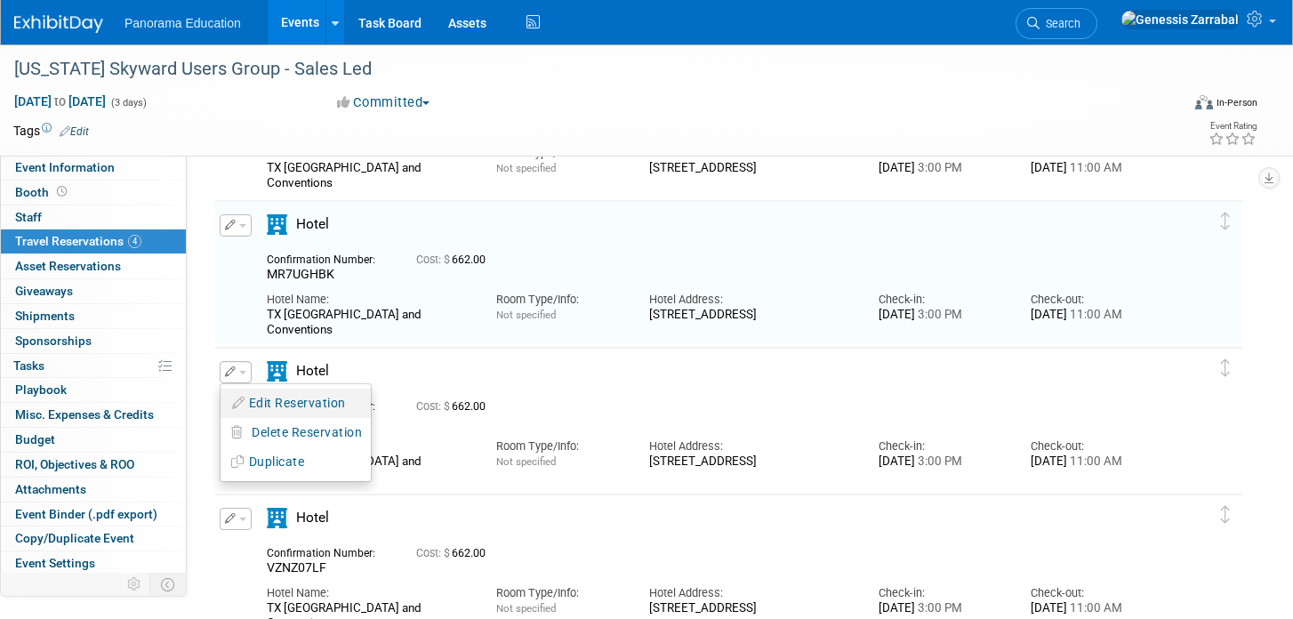
click at [261, 394] on button "Edit Reservation" at bounding box center [296, 403] width 150 height 26
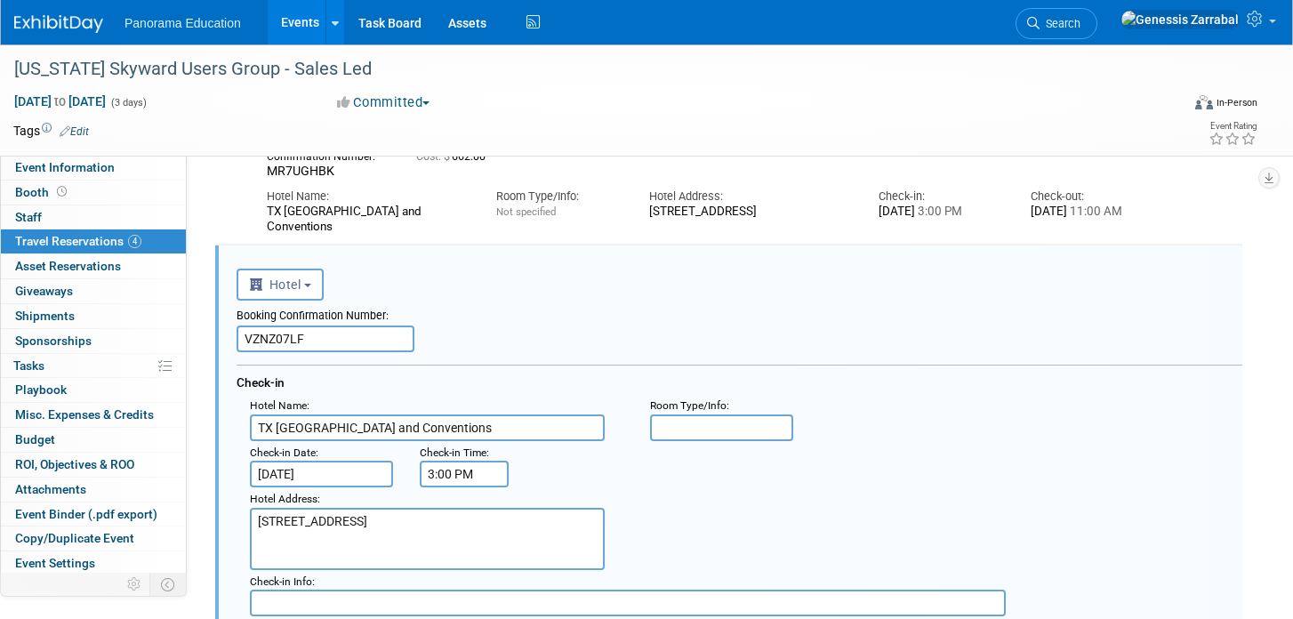
scroll to position [324, 0]
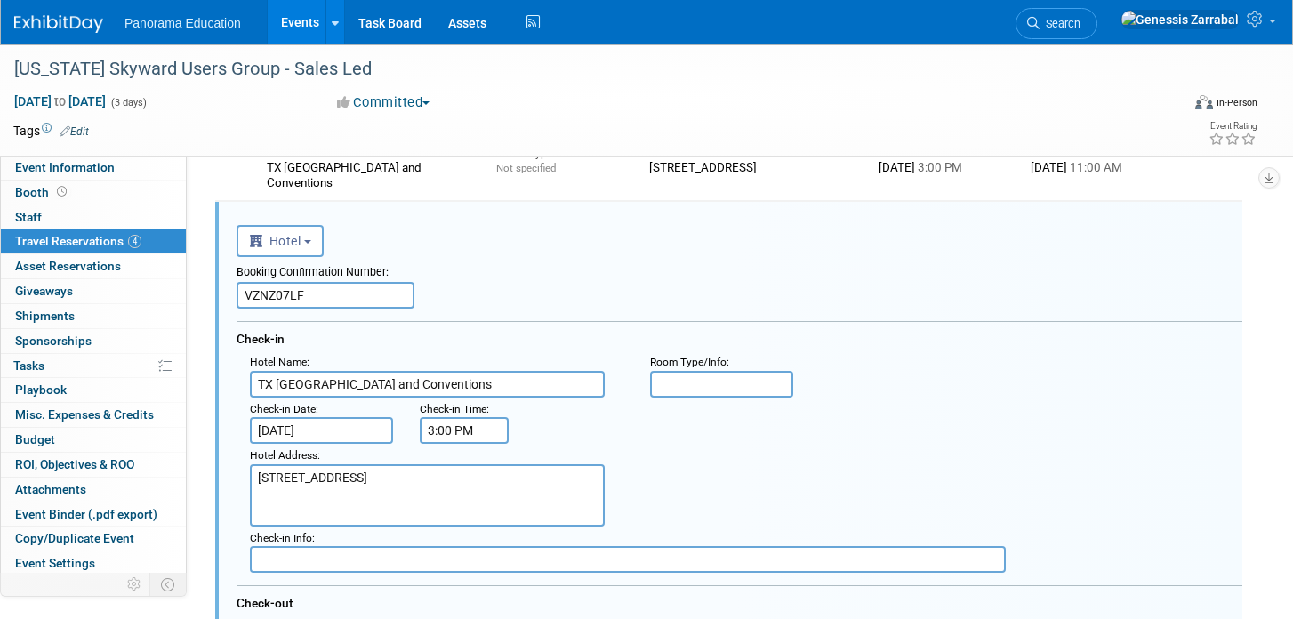
click at [278, 303] on input "VZNZ07LF" at bounding box center [326, 295] width 178 height 27
paste input "BARR79GK"
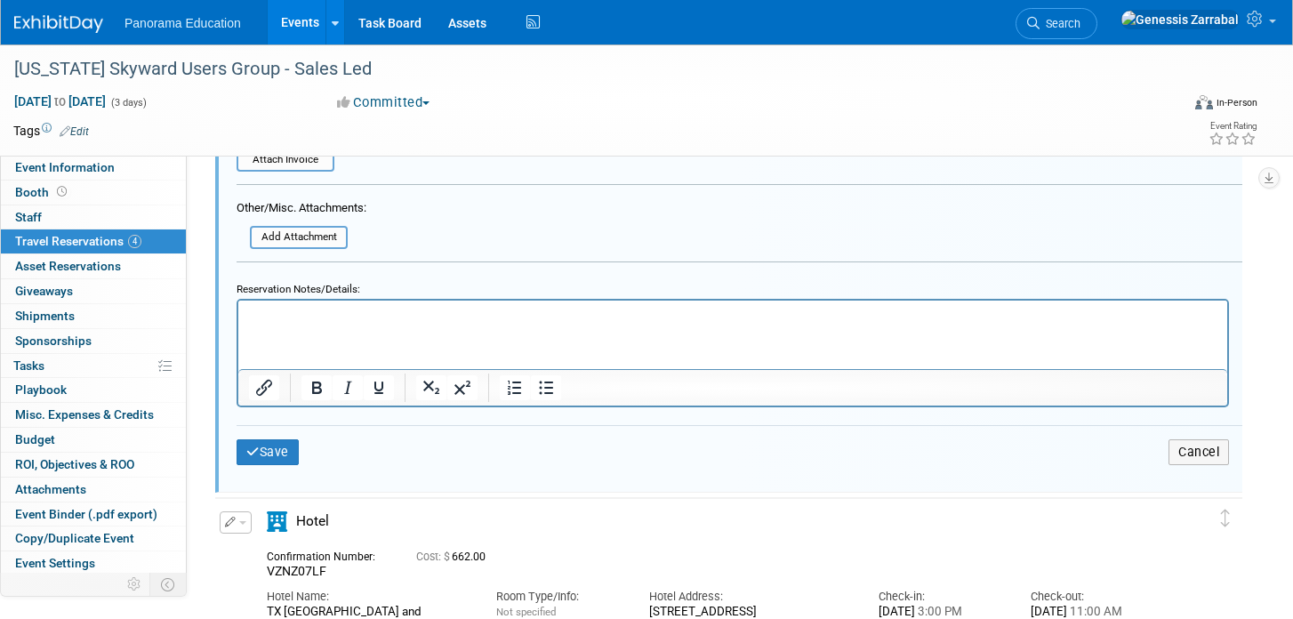
scroll to position [1168, 0]
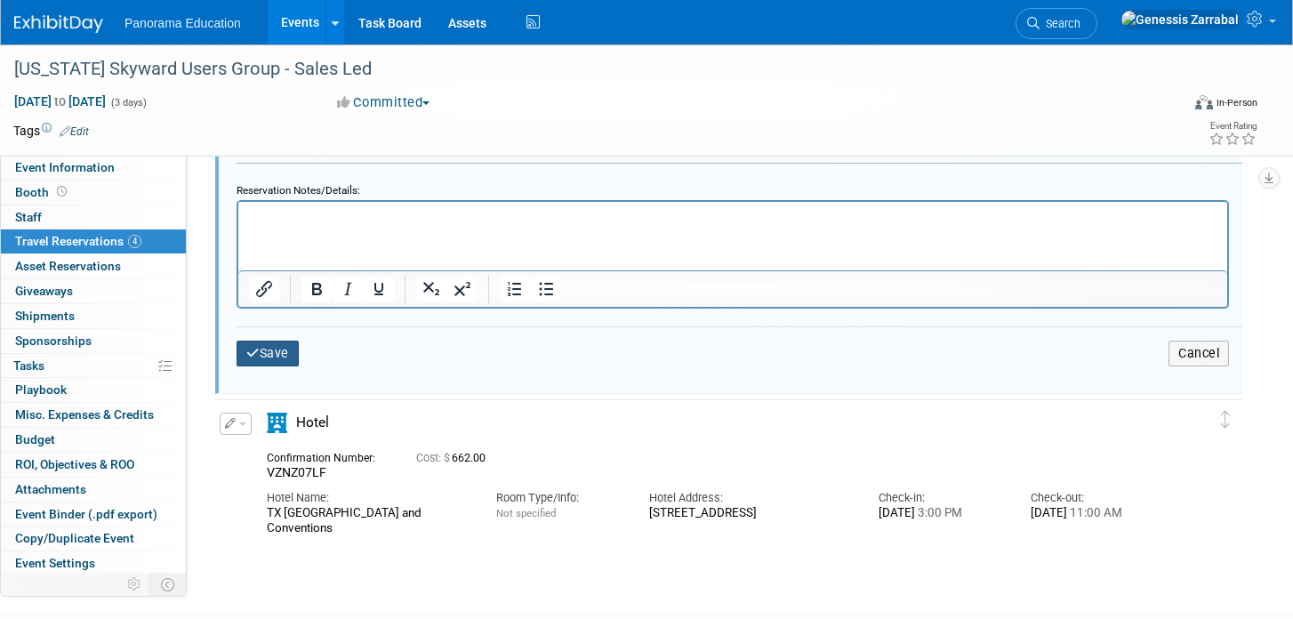
type input "BARR79GK"
click at [269, 354] on button "Save" at bounding box center [268, 354] width 62 height 26
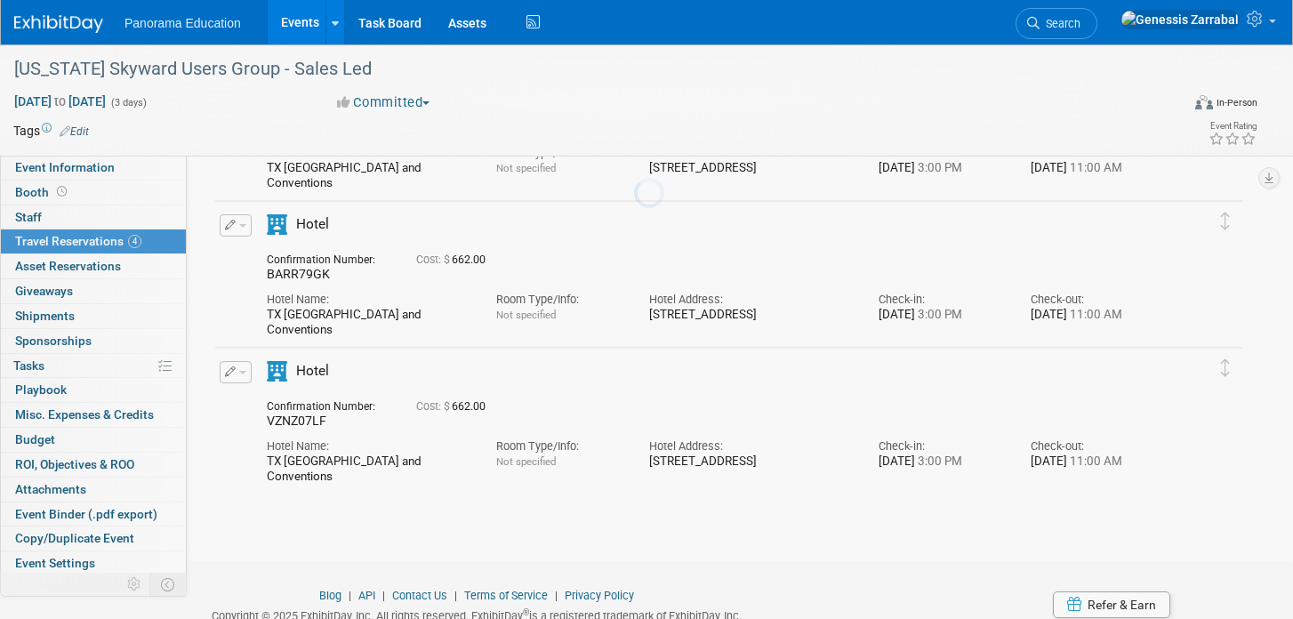
scroll to position [0, 0]
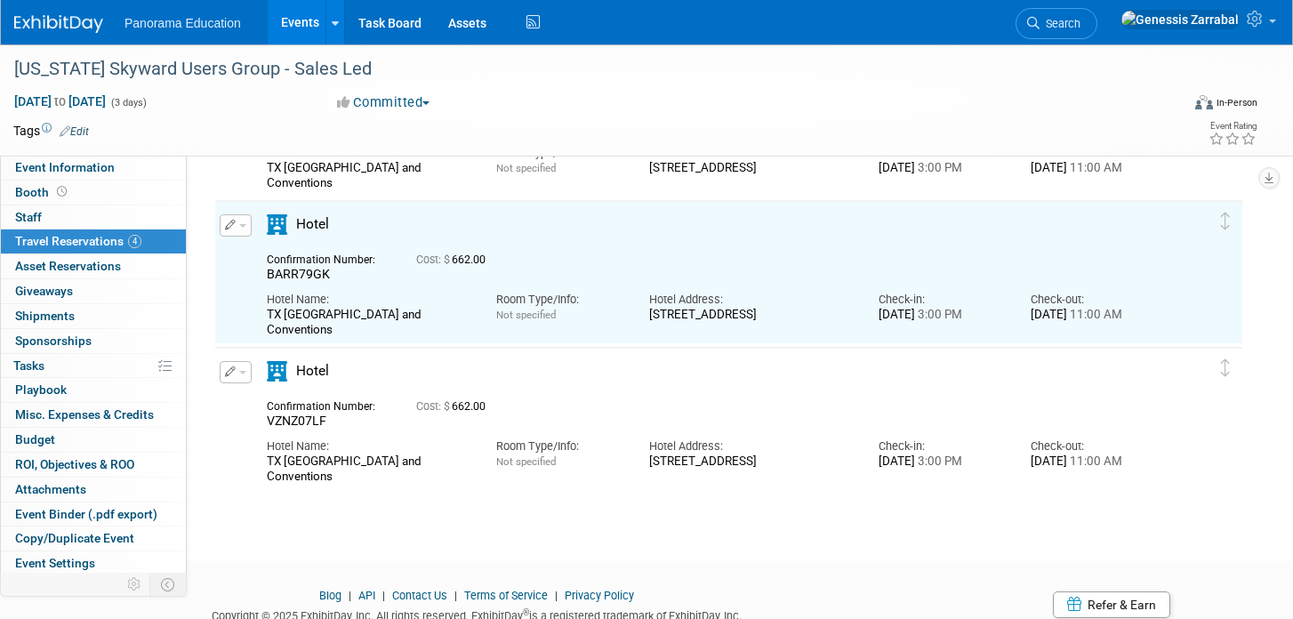
click at [245, 367] on button "button" at bounding box center [236, 372] width 32 height 22
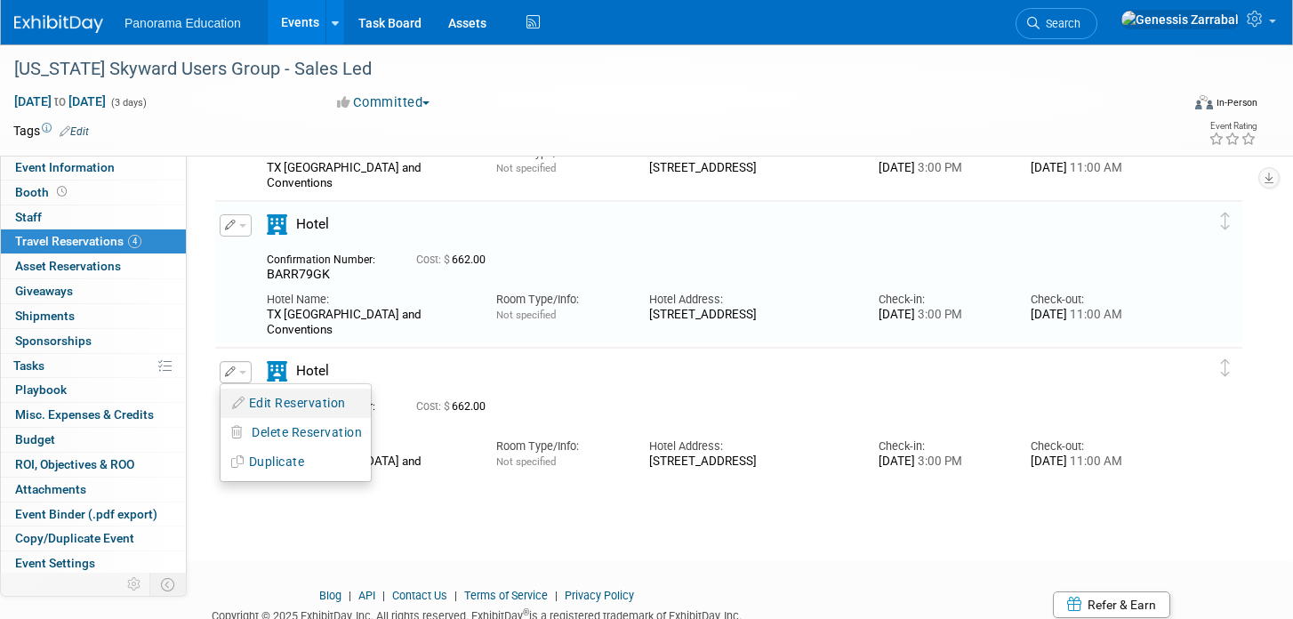
click at [261, 402] on button "Edit Reservation" at bounding box center [296, 403] width 150 height 26
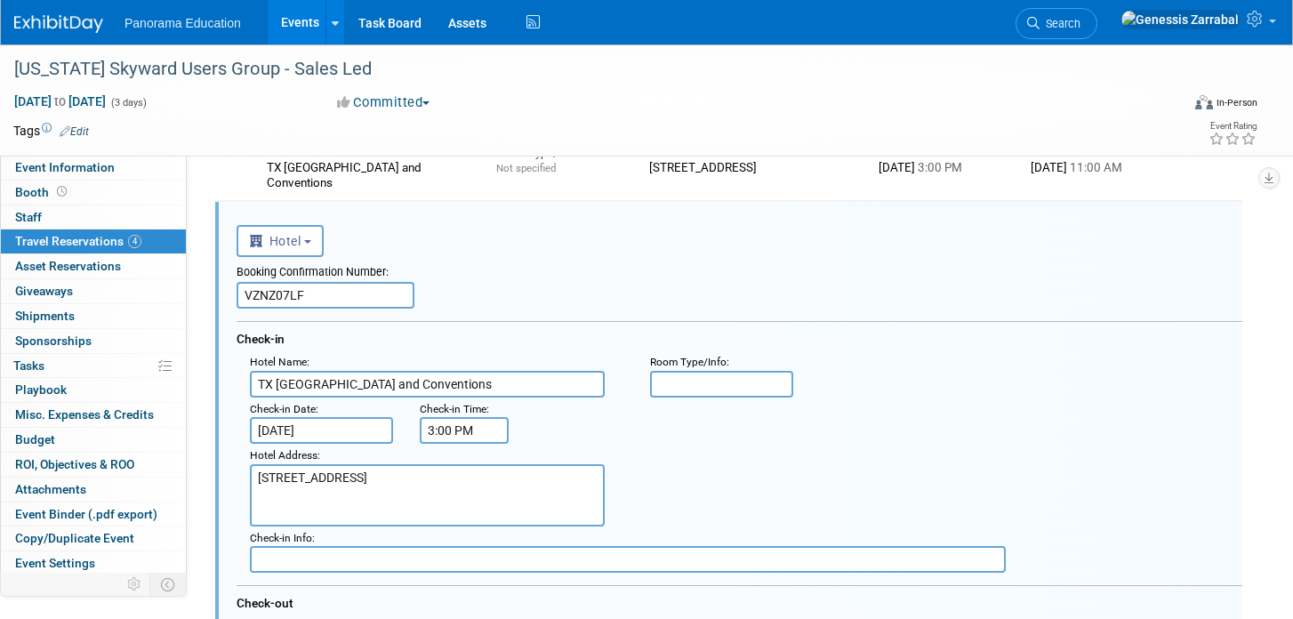
click at [286, 299] on input "VZNZ07LF" at bounding box center [326, 295] width 178 height 27
paste input "U78XG7LL"
type input "U78XG7LL"
click at [500, 314] on div "Booking Confirmation Number: U78XG7LL Check-in Hotel Name : TX [GEOGRAPHIC_DATA…" at bounding box center [740, 483] width 1006 height 452
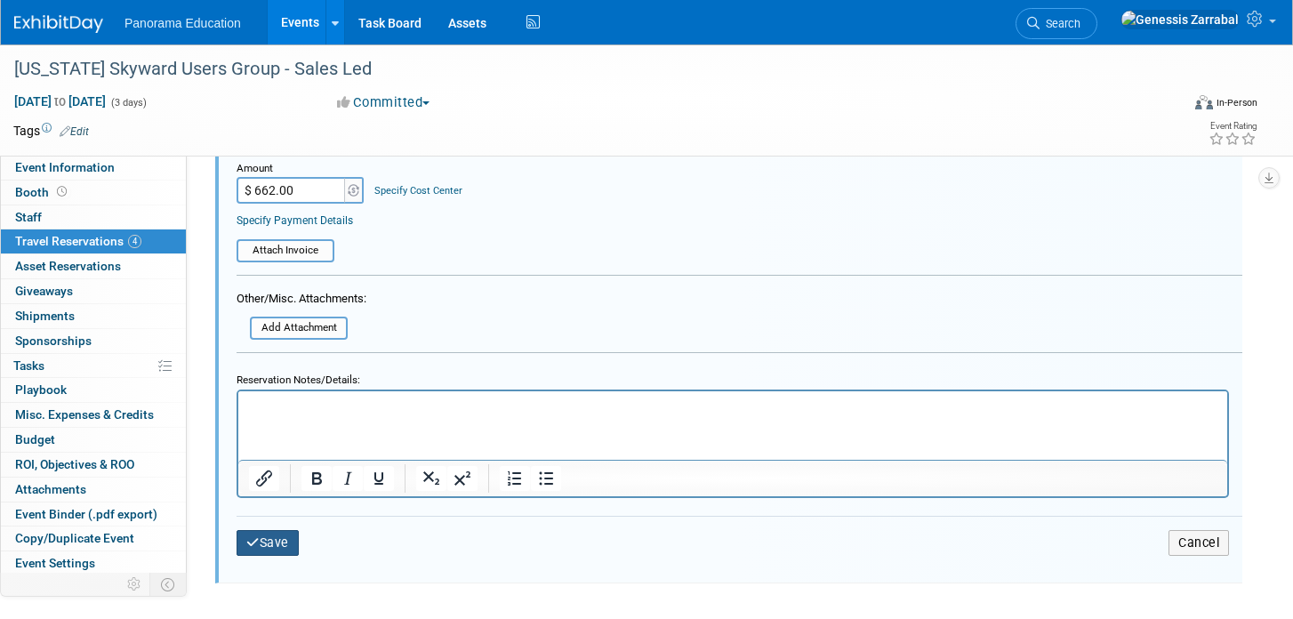
click at [266, 541] on button "Save" at bounding box center [268, 543] width 62 height 26
